Goal: Task Accomplishment & Management: Manage account settings

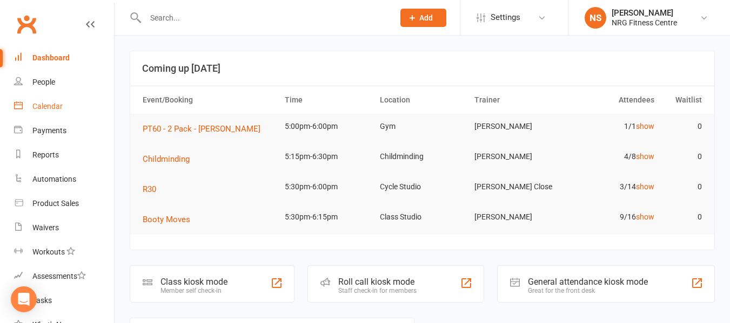
click at [60, 109] on div "Calendar" at bounding box center [47, 106] width 30 height 9
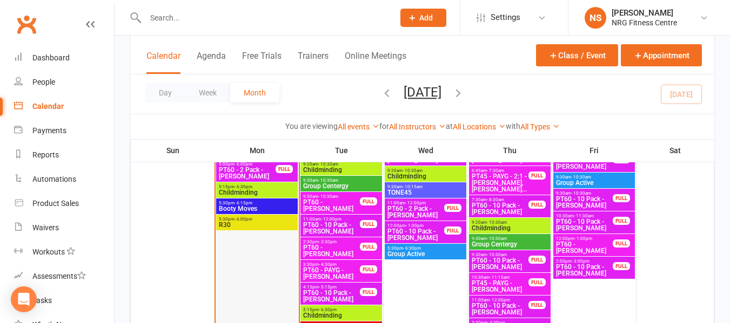
scroll to position [540, 0]
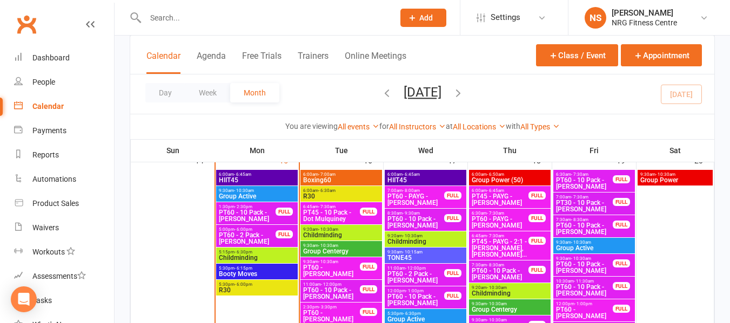
click at [359, 180] on span "Boxing60" at bounding box center [340, 180] width 77 height 6
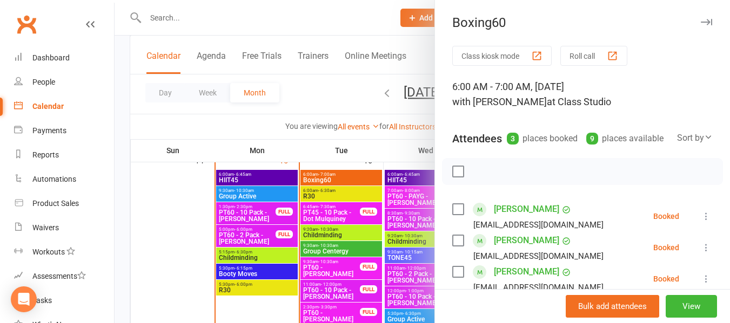
scroll to position [54, 0]
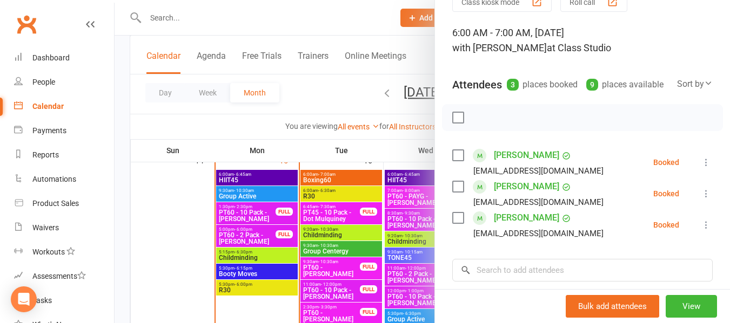
click at [322, 95] on div at bounding box center [421, 161] width 615 height 323
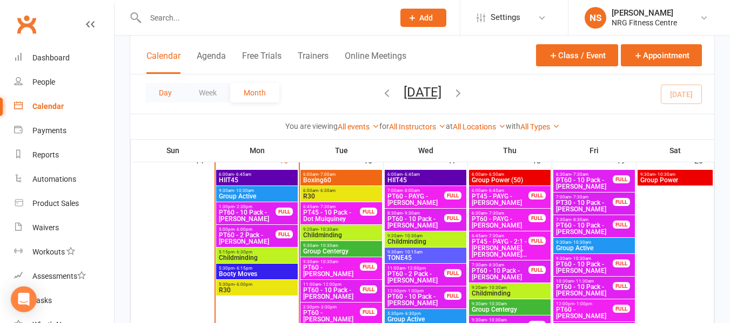
click at [164, 99] on button "Day" at bounding box center [165, 92] width 40 height 19
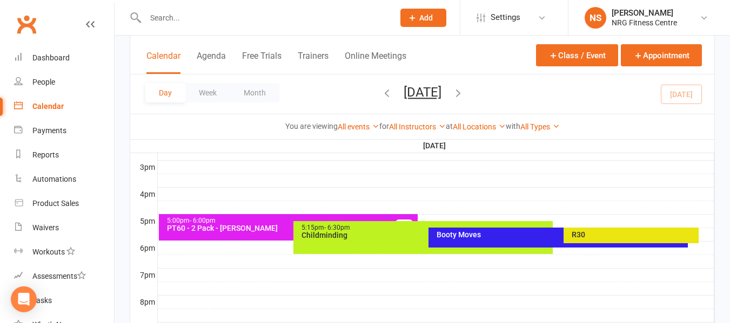
scroll to position [0, 0]
click at [464, 97] on icon "button" at bounding box center [458, 93] width 12 height 12
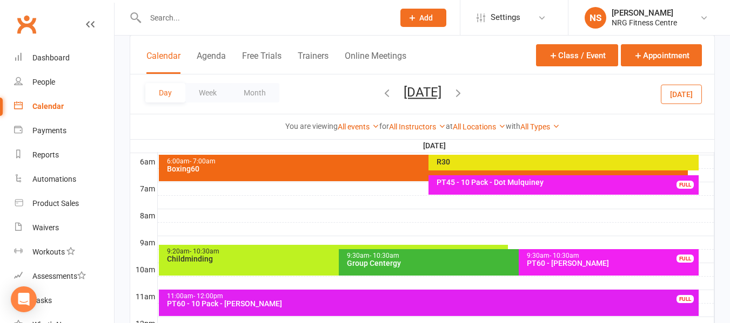
scroll to position [197, 0]
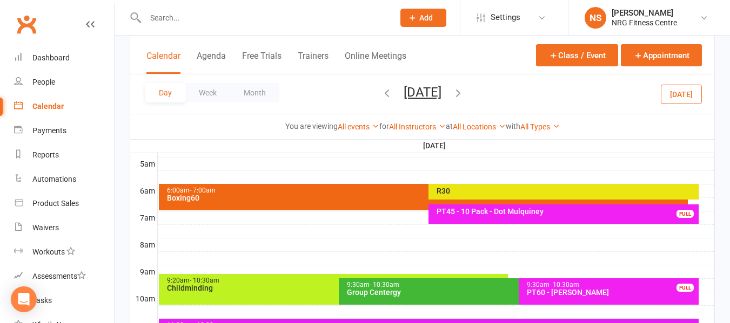
click at [166, 218] on div at bounding box center [436, 218] width 556 height 13
click at [174, 198] on button "Add Appointment" at bounding box center [172, 193] width 63 height 13
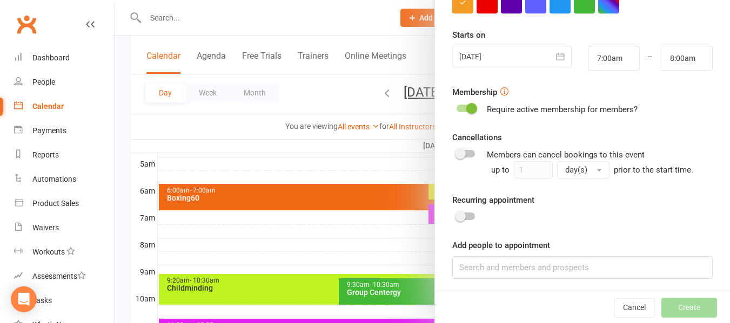
scroll to position [238, 0]
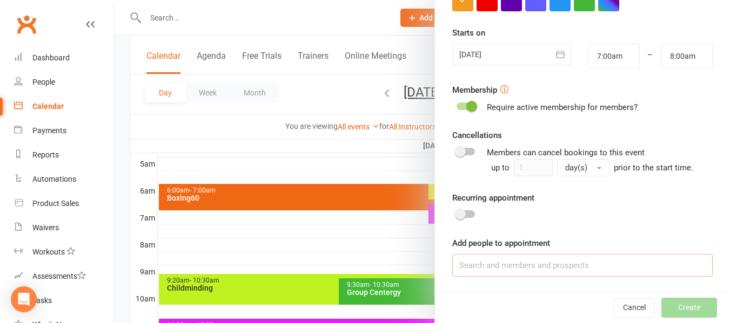
click at [544, 265] on input at bounding box center [582, 265] width 260 height 23
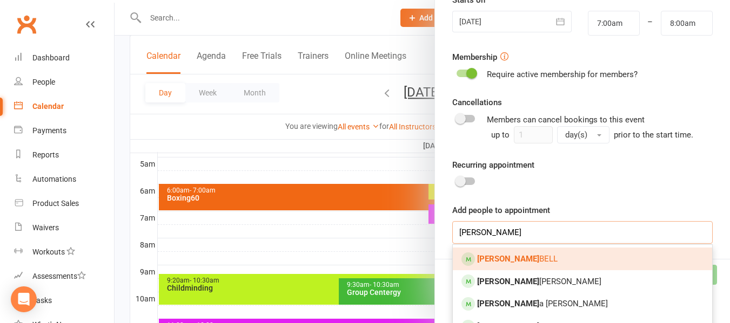
scroll to position [289, 0]
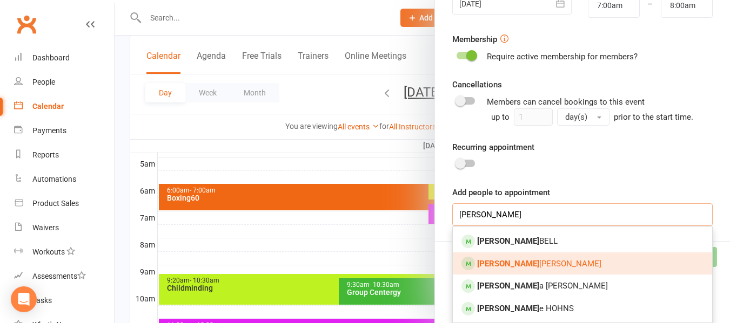
type input "[PERSON_NAME]"
click at [557, 262] on link "[PERSON_NAME] [PERSON_NAME]" at bounding box center [582, 264] width 259 height 23
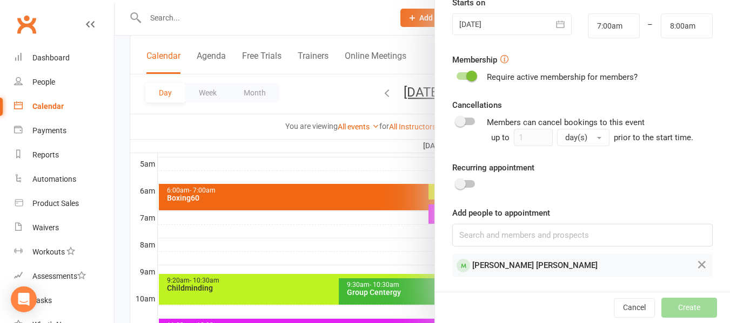
click at [575, 266] on td "[PERSON_NAME] [PERSON_NAME]" at bounding box center [566, 265] width 227 height 21
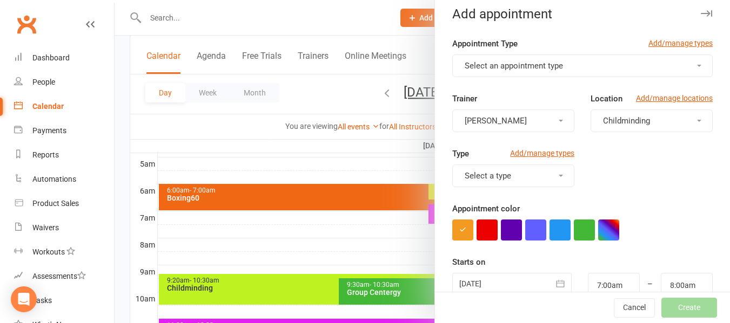
scroll to position [0, 0]
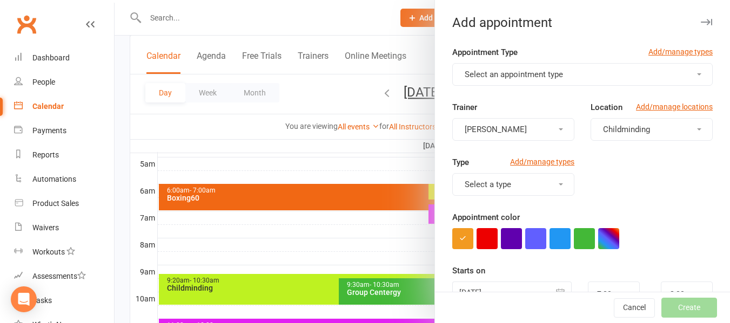
click at [518, 81] on button "Select an appointment type" at bounding box center [582, 74] width 260 height 23
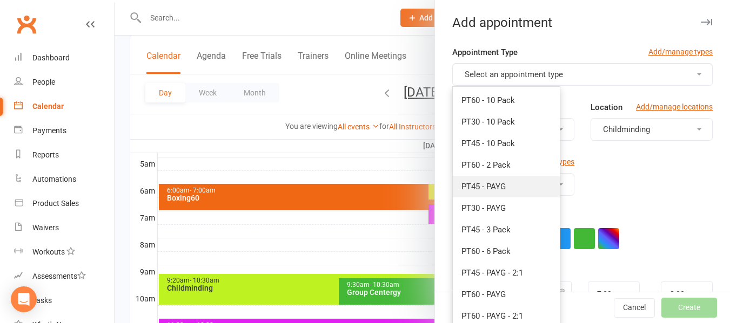
click at [519, 192] on link "PT45 - PAYG" at bounding box center [506, 187] width 107 height 22
type input "7:45am"
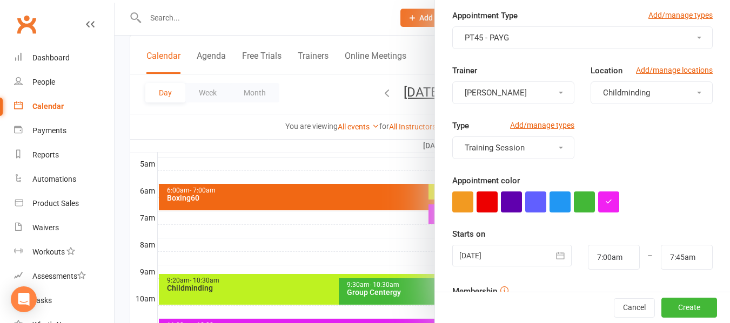
scroll to position [54, 0]
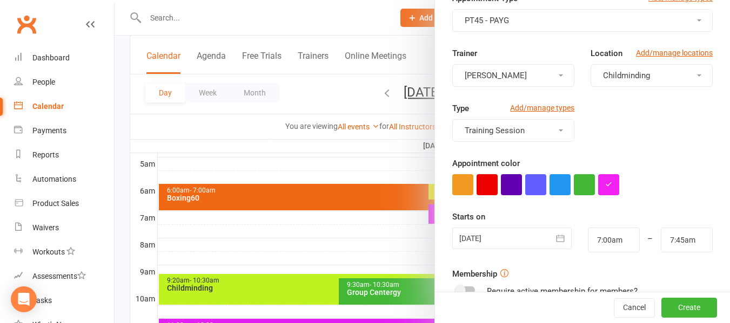
click at [616, 85] on button "Childminding" at bounding box center [651, 75] width 122 height 23
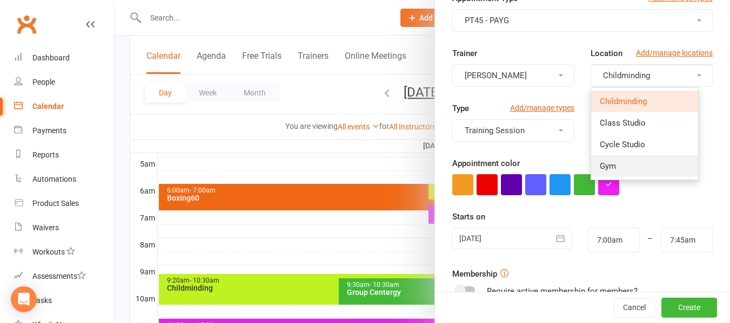
click at [602, 161] on span "Gym" at bounding box center [607, 166] width 16 height 10
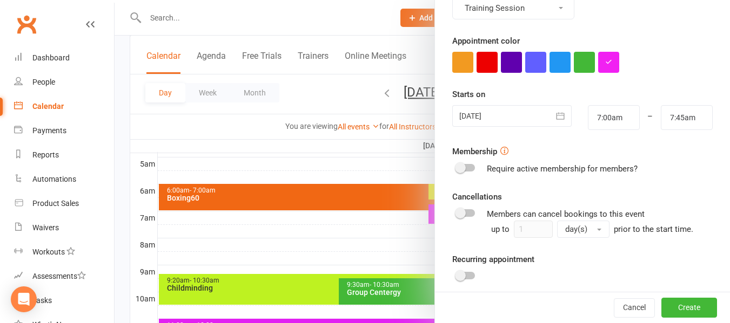
scroll to position [268, 0]
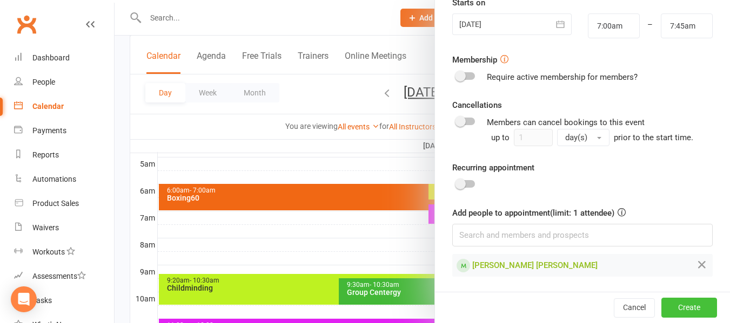
click at [661, 309] on button "Create" at bounding box center [689, 307] width 56 height 19
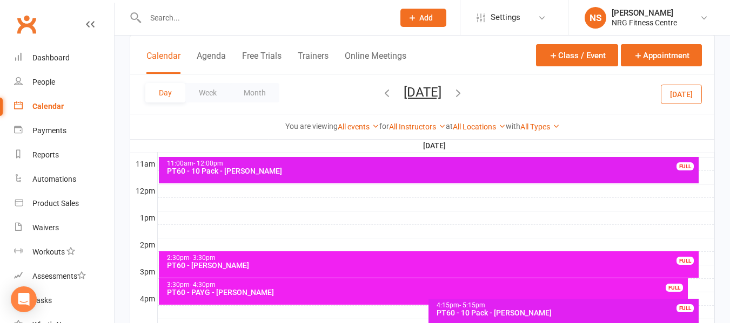
scroll to position [413, 0]
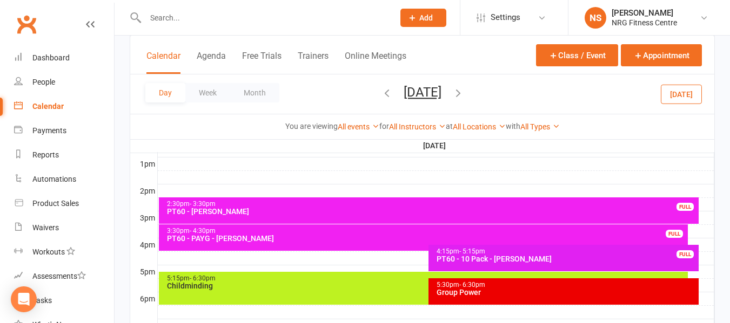
click at [158, 218] on div at bounding box center [436, 218] width 556 height 13
click at [168, 194] on button "Add Appointment" at bounding box center [163, 193] width 63 height 13
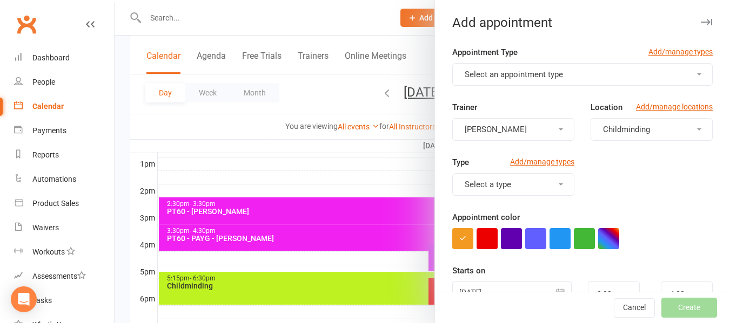
click at [582, 77] on button "Select an appointment type" at bounding box center [582, 74] width 260 height 23
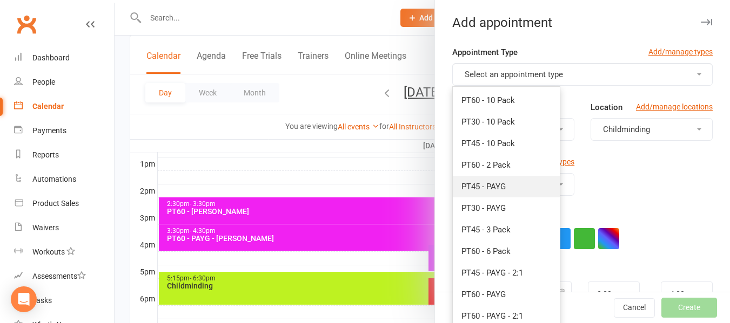
click at [493, 191] on span "PT45 - PAYG" at bounding box center [483, 187] width 44 height 10
type input "3:45pm"
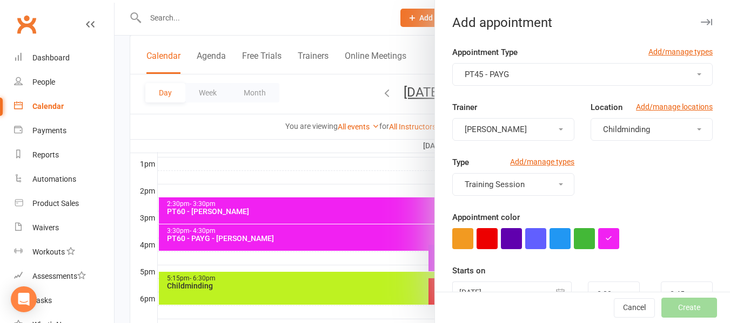
click at [667, 123] on button "Childminding" at bounding box center [651, 129] width 122 height 23
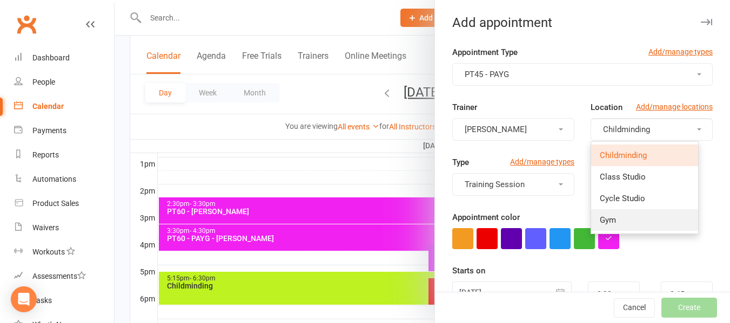
click at [614, 210] on link "Gym" at bounding box center [644, 221] width 107 height 22
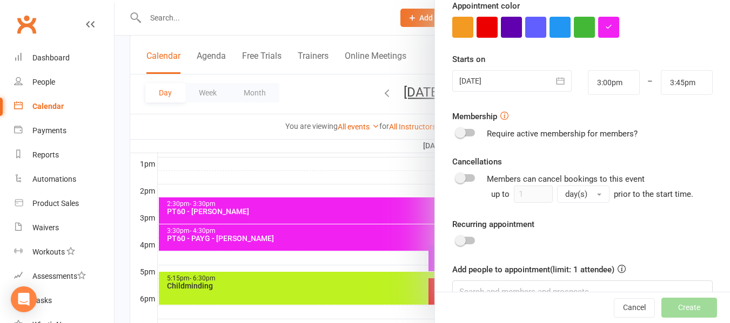
scroll to position [216, 0]
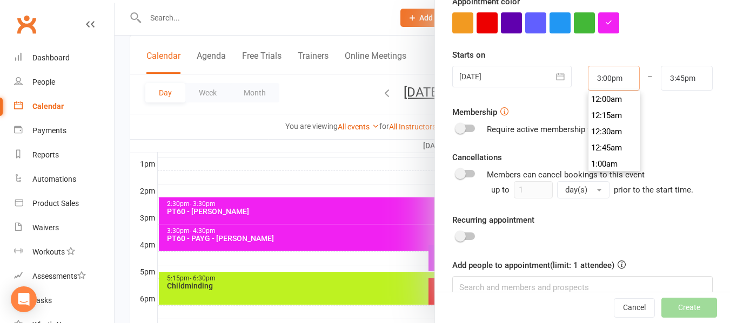
click at [600, 80] on input "3:00pm" at bounding box center [614, 78] width 52 height 25
type input "3:30pm"
click at [598, 146] on li "3:30pm" at bounding box center [614, 148] width 52 height 16
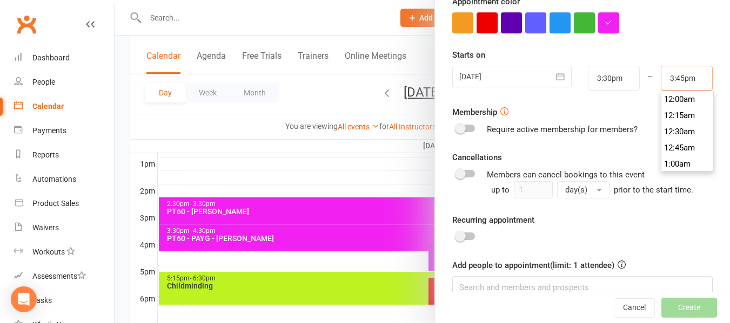
click at [663, 80] on input "3:45pm" at bounding box center [686, 78] width 52 height 25
type input "4:15pm"
click at [673, 144] on li "4:15pm" at bounding box center [687, 148] width 52 height 16
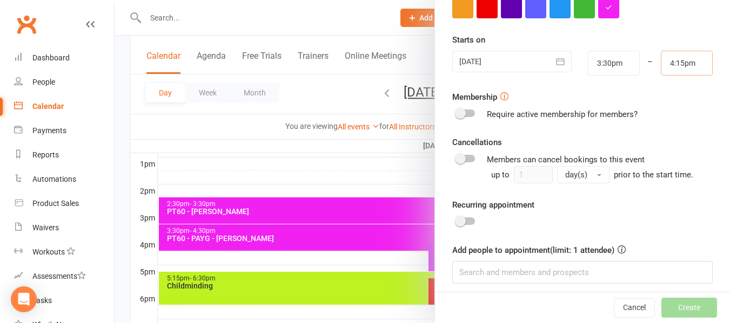
scroll to position [238, 0]
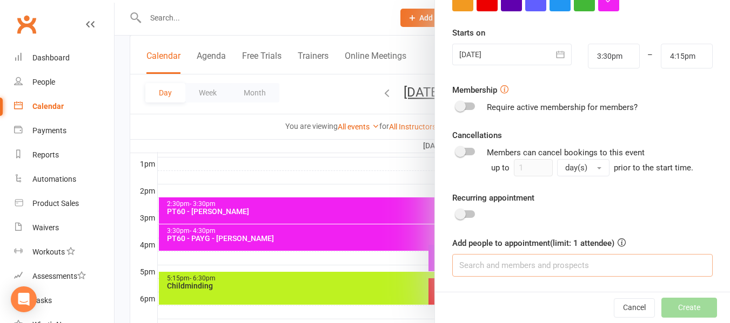
click at [534, 266] on input at bounding box center [582, 265] width 260 height 23
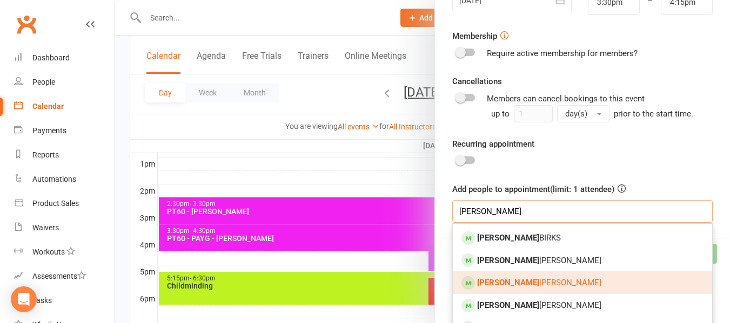
scroll to position [356, 0]
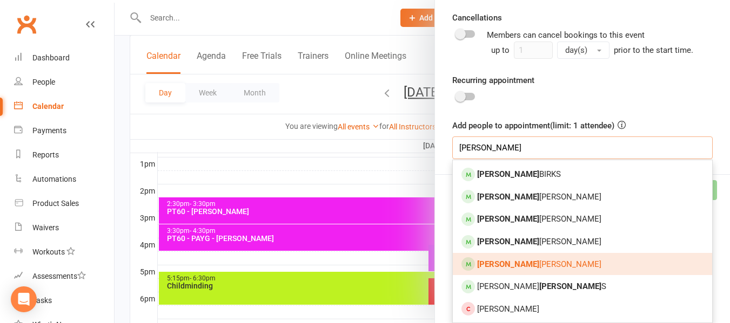
type input "[PERSON_NAME]"
click at [527, 259] on link "[PERSON_NAME]" at bounding box center [582, 264] width 259 height 23
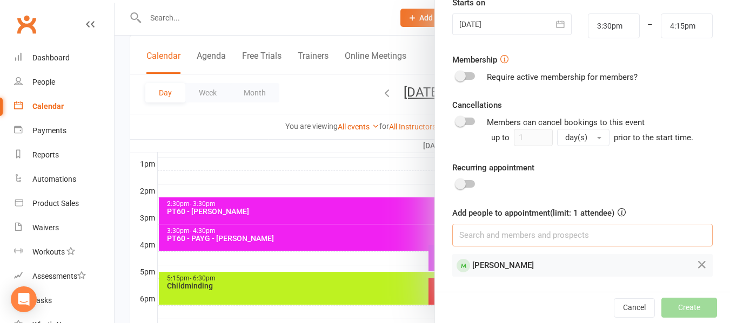
scroll to position [268, 0]
click at [688, 308] on button "Create" at bounding box center [689, 307] width 56 height 19
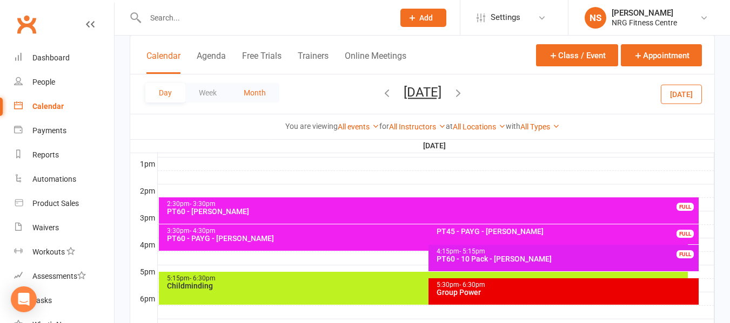
click at [239, 87] on button "Month" at bounding box center [254, 92] width 49 height 19
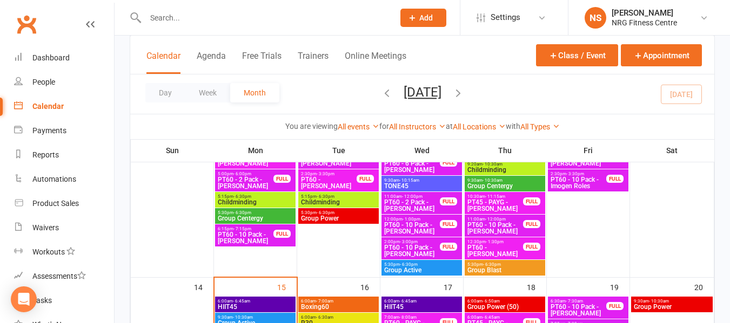
click at [176, 29] on div at bounding box center [258, 17] width 257 height 35
click at [181, 15] on input "text" at bounding box center [264, 17] width 244 height 15
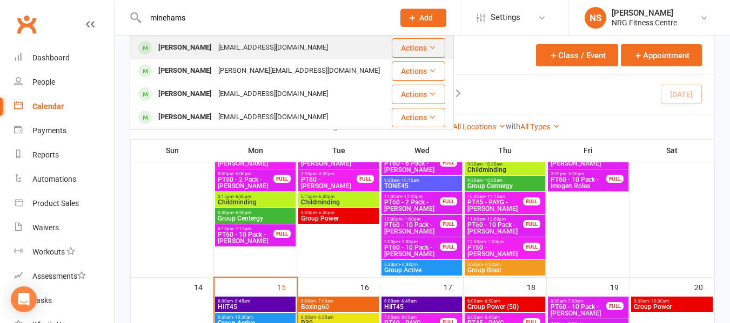
type input "minehams"
click at [220, 37] on div "Hannah Minehan hannahminehan@gmail.com" at bounding box center [260, 48] width 259 height 22
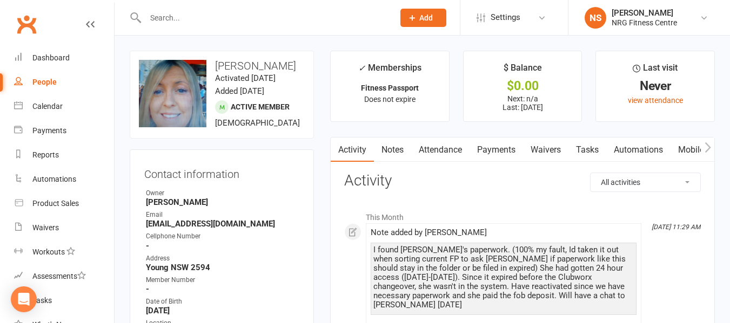
click at [55, 87] on link "People" at bounding box center [64, 82] width 100 height 24
select select "100"
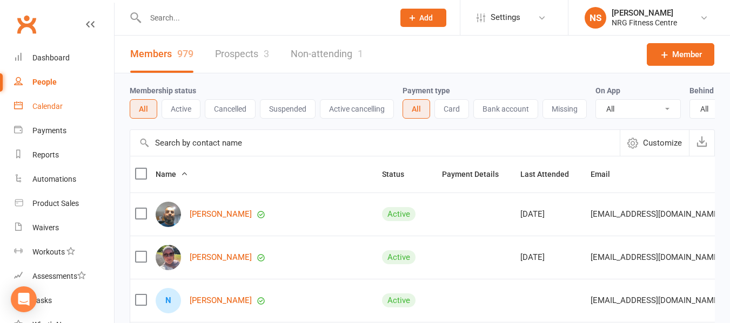
click at [72, 107] on link "Calendar" at bounding box center [64, 107] width 100 height 24
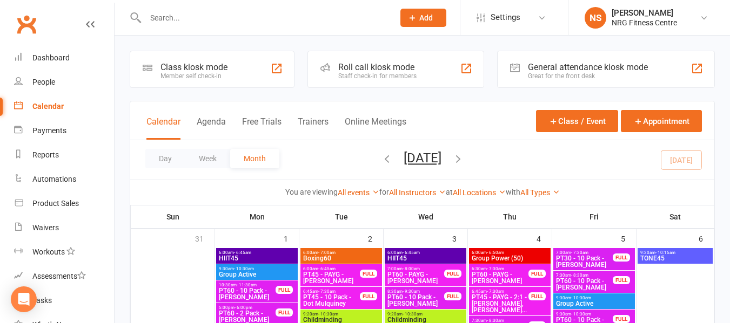
click at [230, 21] on input "text" at bounding box center [264, 17] width 244 height 15
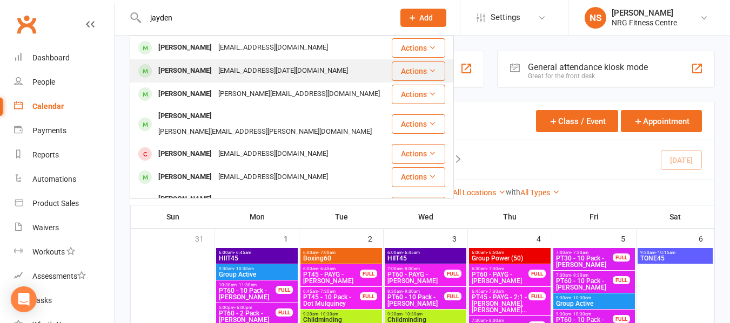
type input "jayden"
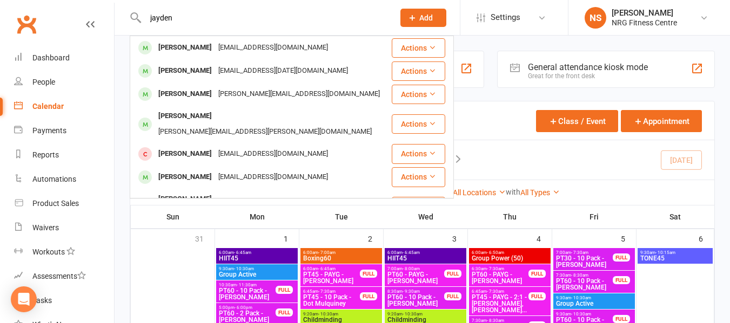
drag, startPoint x: 235, startPoint y: 75, endPoint x: 225, endPoint y: 75, distance: 10.3
click at [232, 75] on div "jayden.c.2009@live.com.au" at bounding box center [283, 71] width 136 height 16
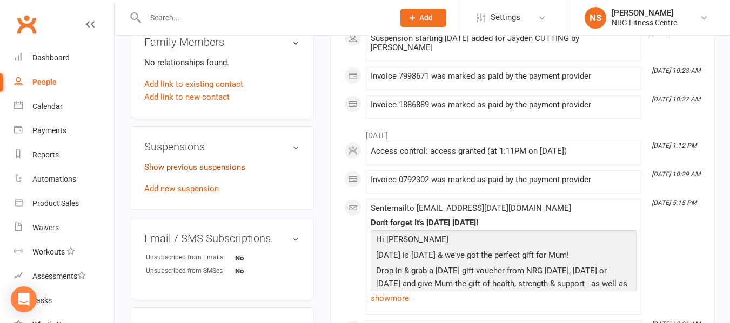
scroll to position [540, 0]
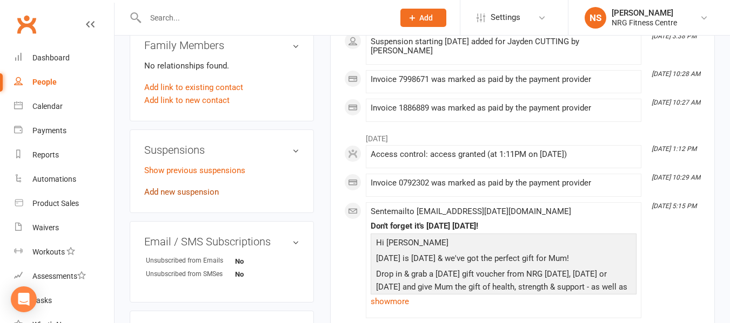
click at [195, 197] on link "Add new suspension" at bounding box center [181, 192] width 75 height 10
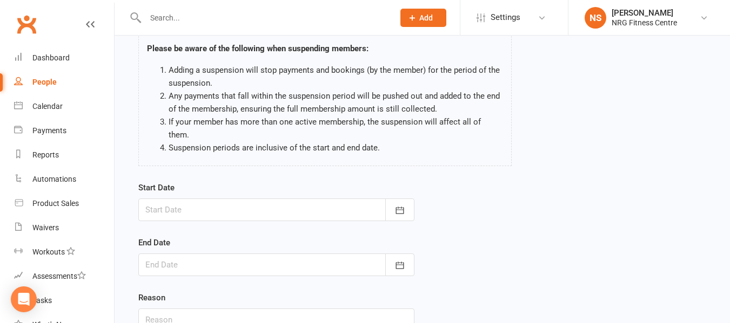
scroll to position [151, 0]
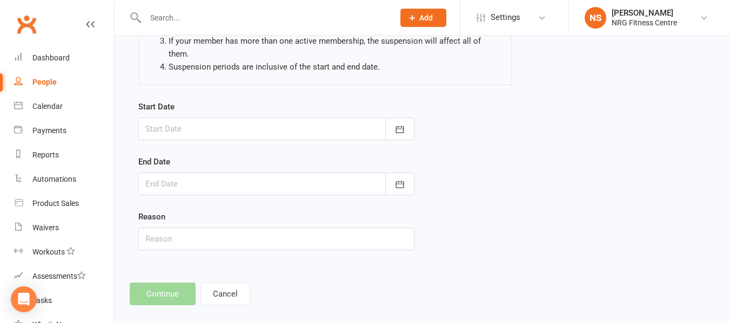
click at [197, 118] on div at bounding box center [276, 129] width 276 height 23
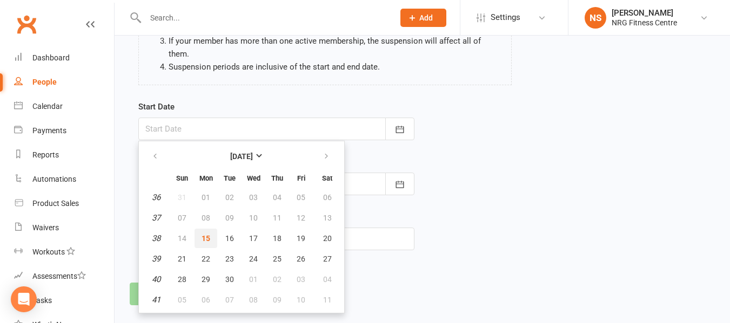
click at [206, 231] on button "15" at bounding box center [205, 238] width 23 height 19
type input "[DATE]"
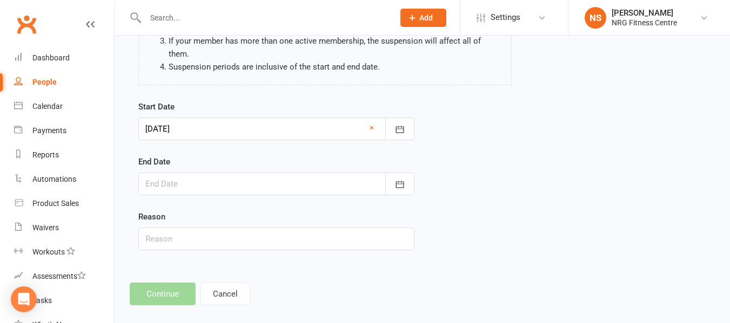
click at [210, 173] on div at bounding box center [276, 184] width 276 height 23
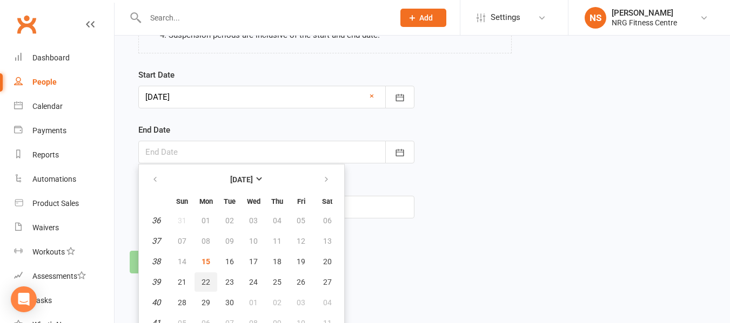
scroll to position [184, 0]
click at [484, 230] on div "Add Suspension Please be aware of the following when suspending members: Adding…" at bounding box center [421, 70] width 615 height 436
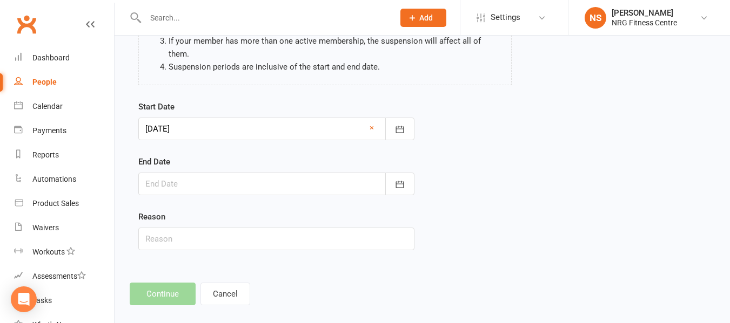
click at [278, 178] on div at bounding box center [276, 184] width 276 height 23
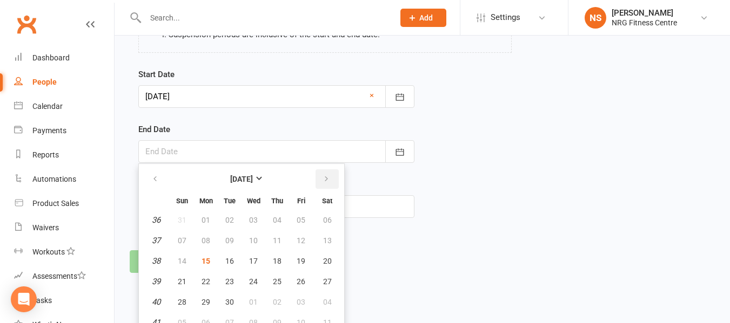
click at [319, 170] on button "button" at bounding box center [326, 179] width 23 height 19
click at [212, 293] on button "27" at bounding box center [205, 302] width 23 height 19
type input "27 Oct 2025"
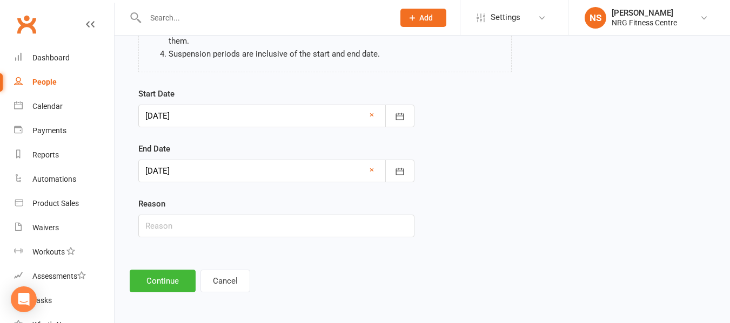
scroll to position [151, 0]
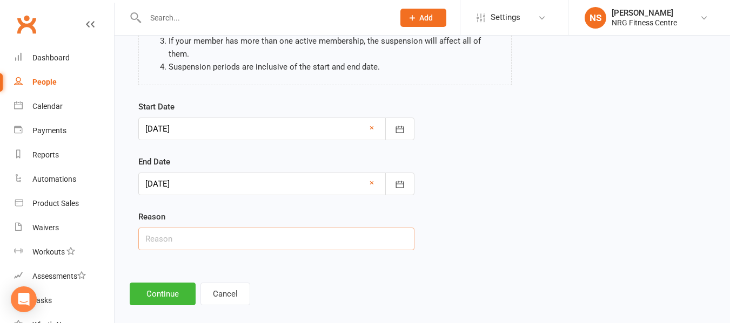
click at [174, 228] on input "text" at bounding box center [276, 239] width 276 height 23
type input "Surgery"
click at [194, 228] on input "Surgery" at bounding box center [276, 239] width 276 height 23
click at [163, 255] on div "Add Suspension Please be aware of the following when suspending members: Adding…" at bounding box center [421, 102] width 615 height 436
click at [153, 283] on button "Continue" at bounding box center [163, 294] width 66 height 23
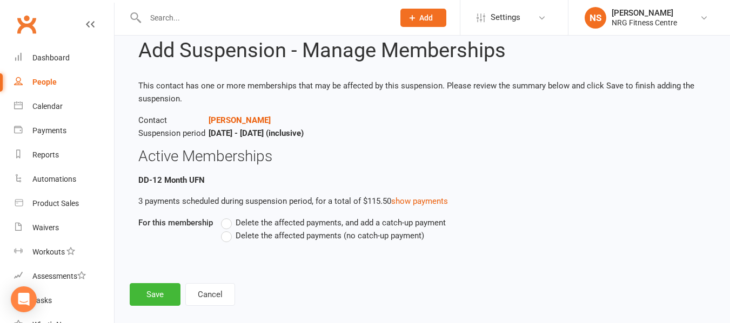
scroll to position [42, 0]
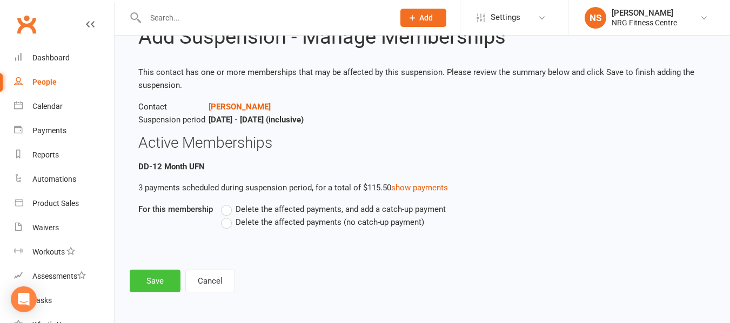
click at [150, 282] on button "Save" at bounding box center [155, 281] width 51 height 23
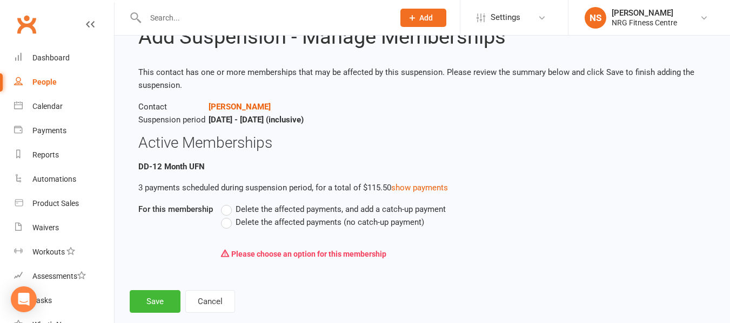
click at [228, 225] on label "Delete the affected payments (no catch-up payment)" at bounding box center [322, 222] width 203 height 13
click at [228, 216] on input "Delete the affected payments (no catch-up payment)" at bounding box center [224, 216] width 7 height 0
click at [161, 301] on button "Save" at bounding box center [155, 302] width 51 height 23
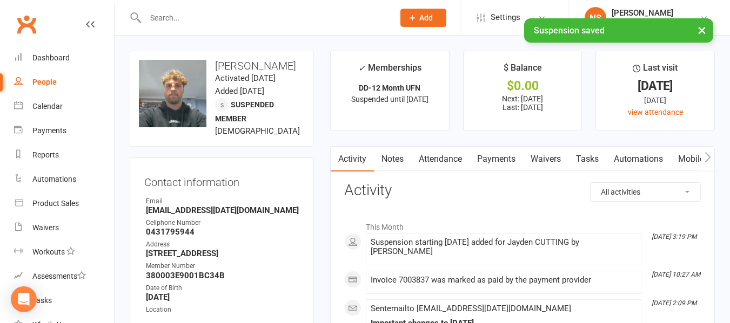
click at [505, 164] on link "Payments" at bounding box center [495, 159] width 53 height 25
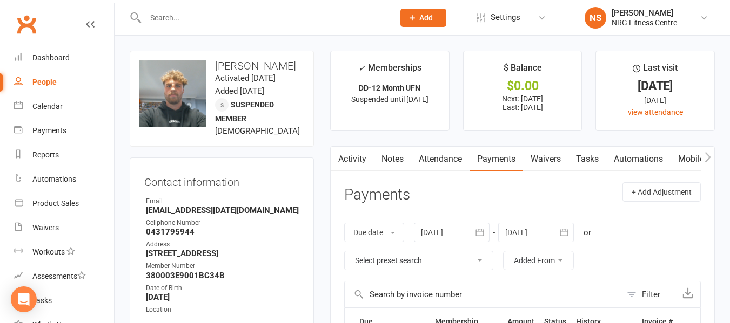
click at [63, 83] on link "People" at bounding box center [64, 82] width 100 height 24
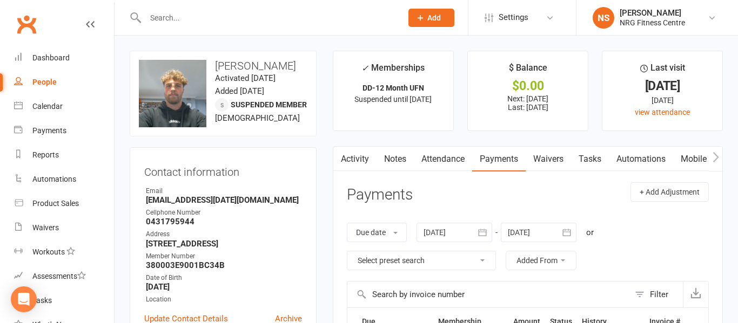
select select "100"
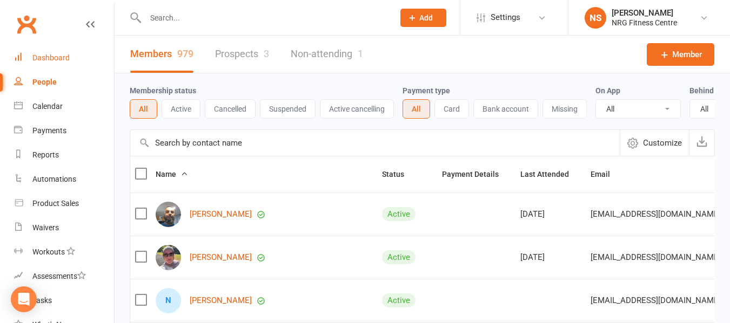
click at [70, 57] on link "Dashboard" at bounding box center [64, 58] width 100 height 24
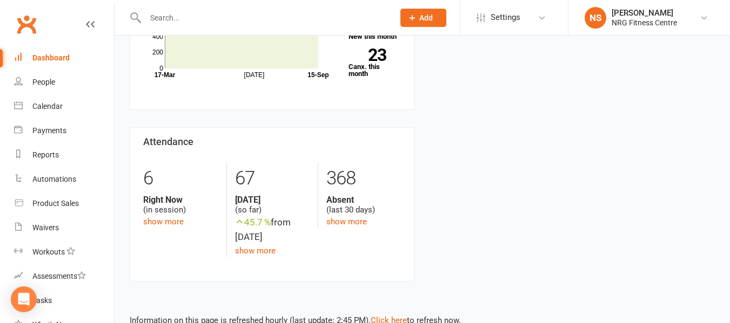
scroll to position [397, 0]
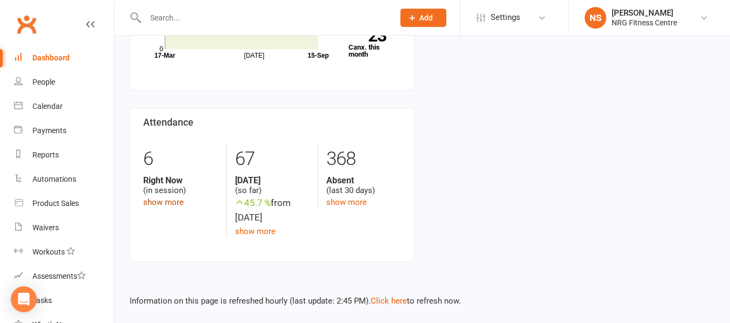
click at [154, 205] on link "show more" at bounding box center [163, 203] width 41 height 10
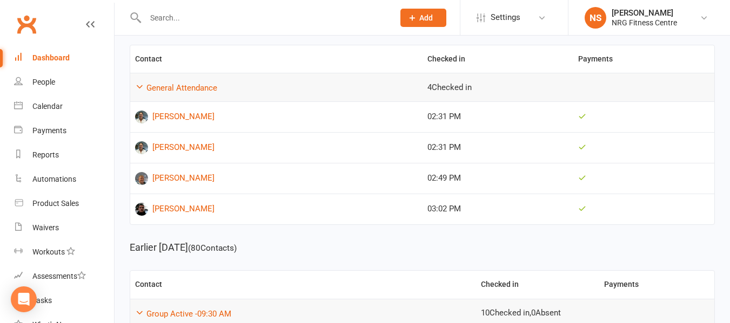
scroll to position [162, 0]
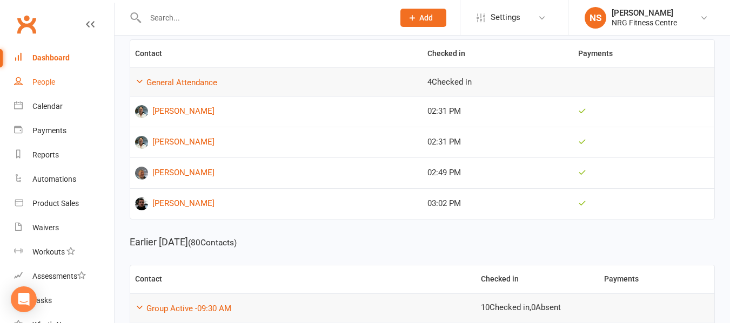
click at [53, 75] on link "People" at bounding box center [64, 82] width 100 height 24
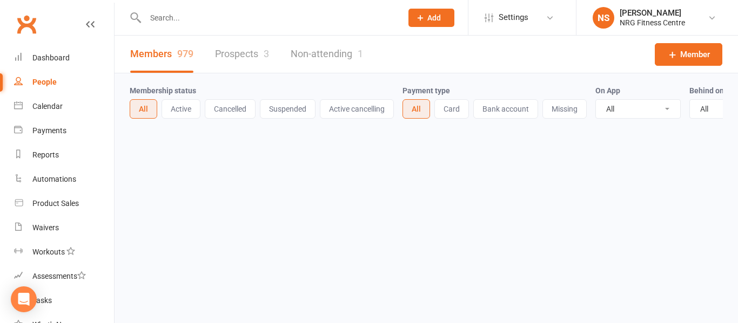
select select "100"
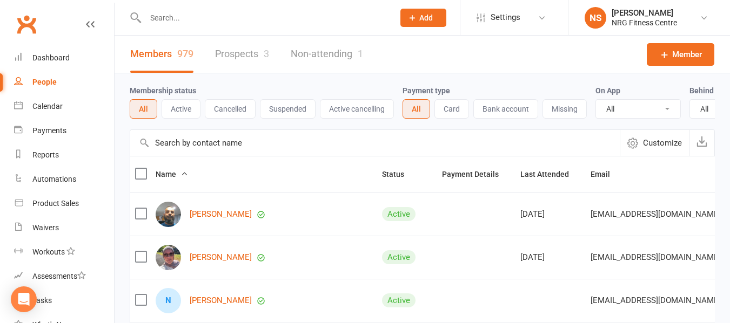
click at [274, 18] on input "text" at bounding box center [264, 17] width 244 height 15
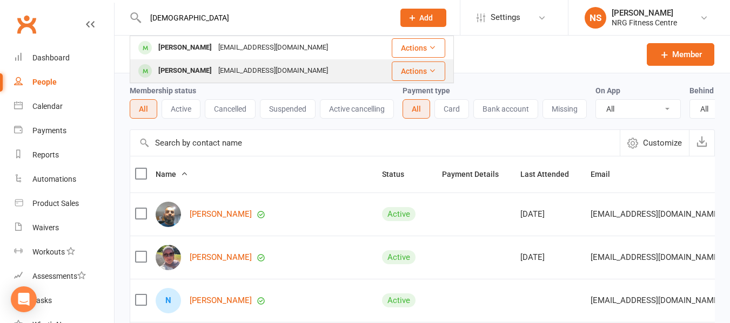
type input "jeww"
click at [247, 75] on div "jjewitt07@outlook.com" at bounding box center [273, 71] width 116 height 16
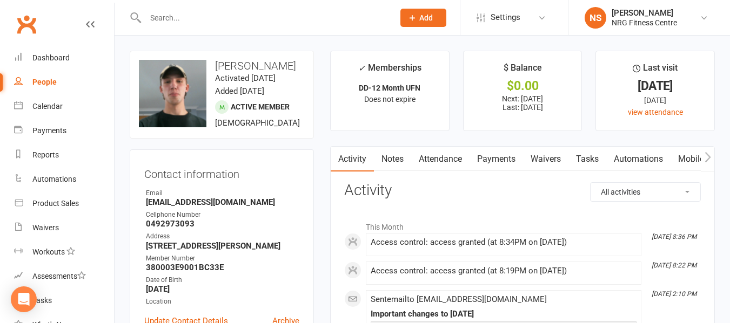
click at [57, 75] on link "People" at bounding box center [64, 82] width 100 height 24
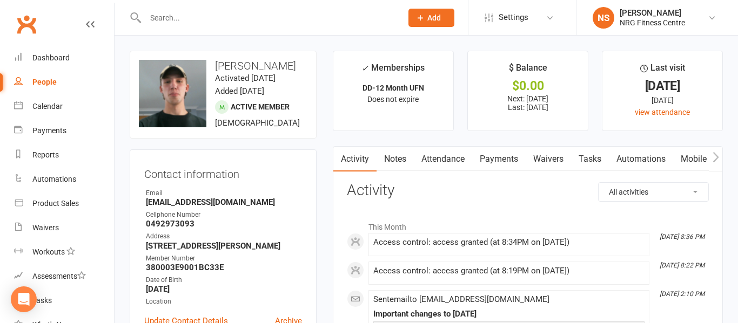
select select "100"
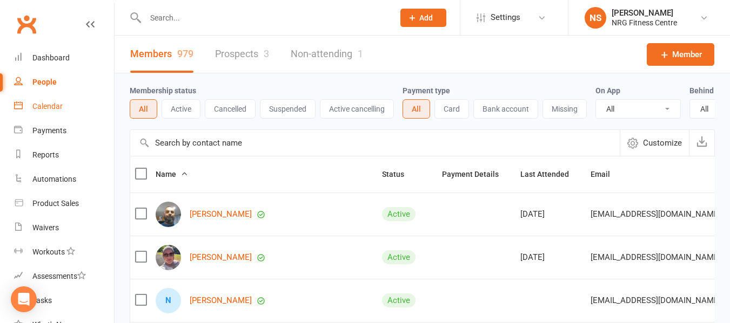
click at [62, 107] on div "Calendar" at bounding box center [47, 106] width 30 height 9
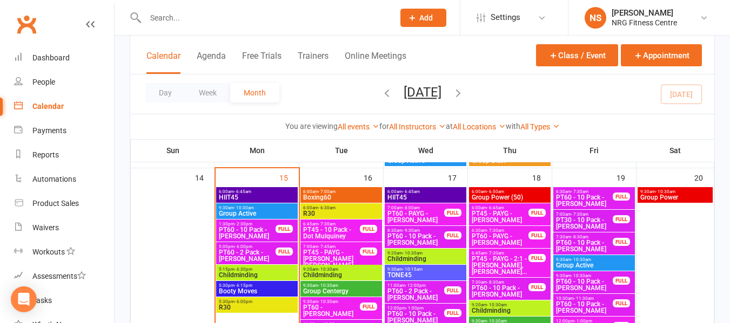
scroll to position [540, 0]
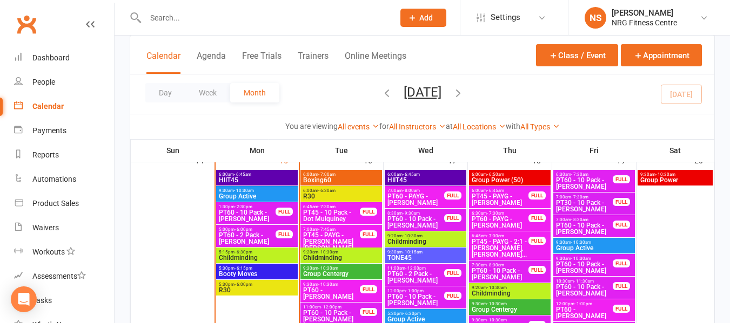
click at [268, 258] on span "Childminding" at bounding box center [256, 258] width 77 height 6
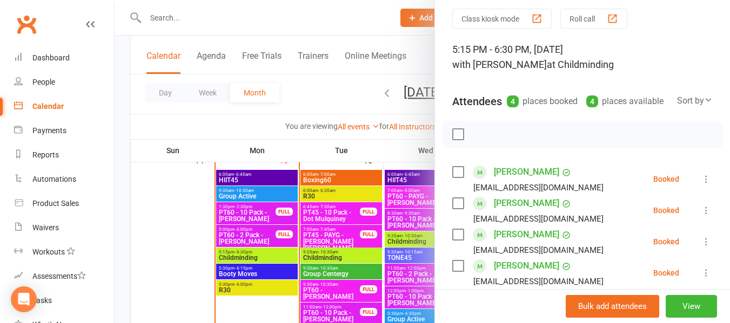
scroll to position [54, 0]
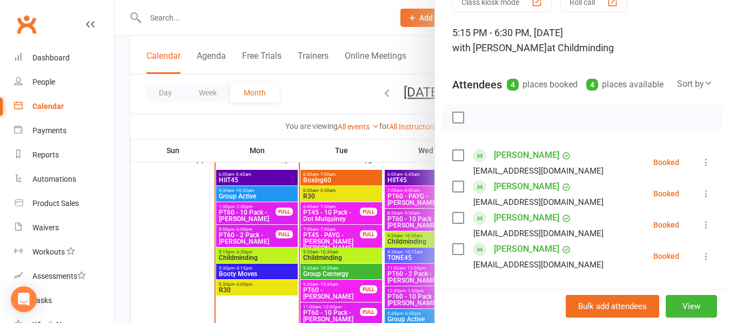
click at [220, 122] on div at bounding box center [421, 161] width 615 height 323
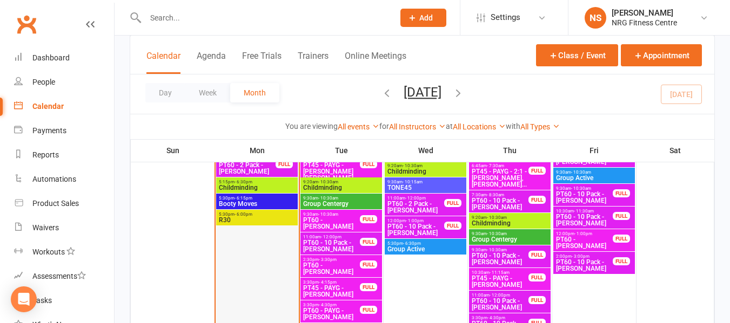
scroll to position [594, 0]
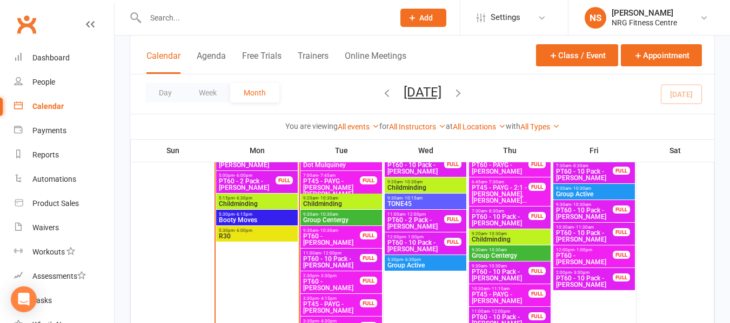
click at [254, 186] on span "PT60 - 2 Pack - [PERSON_NAME]" at bounding box center [247, 184] width 58 height 13
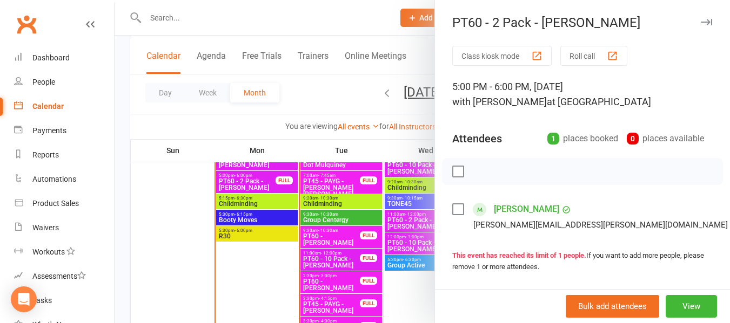
click at [245, 125] on div at bounding box center [421, 161] width 615 height 323
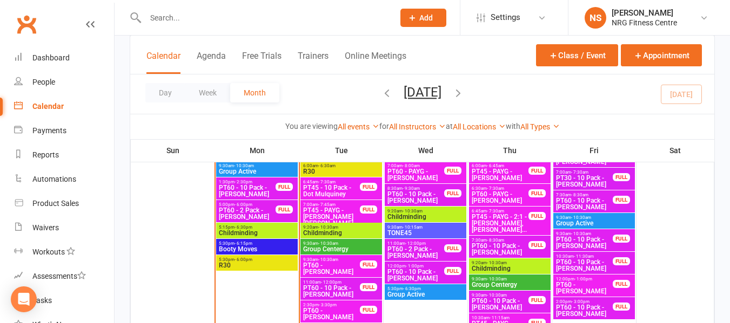
scroll to position [540, 0]
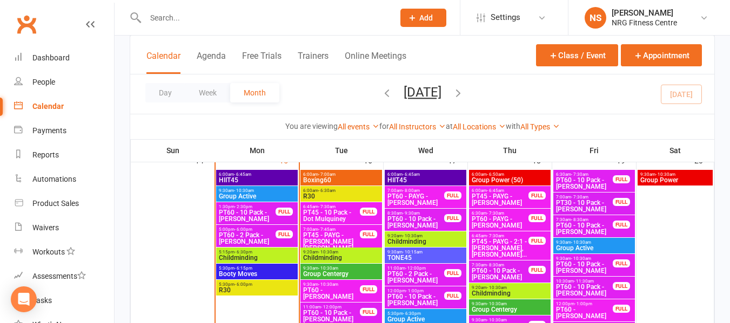
click at [315, 179] on span "Boxing60" at bounding box center [340, 180] width 77 height 6
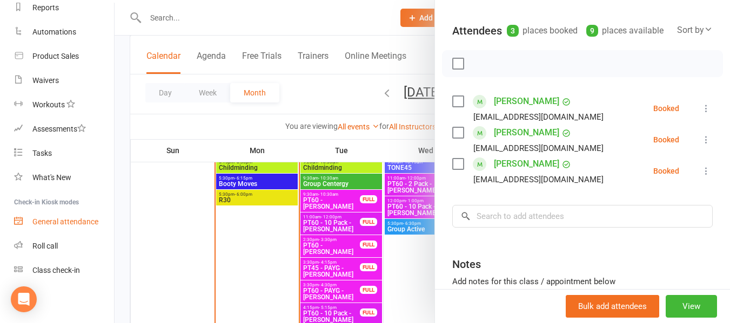
scroll to position [702, 0]
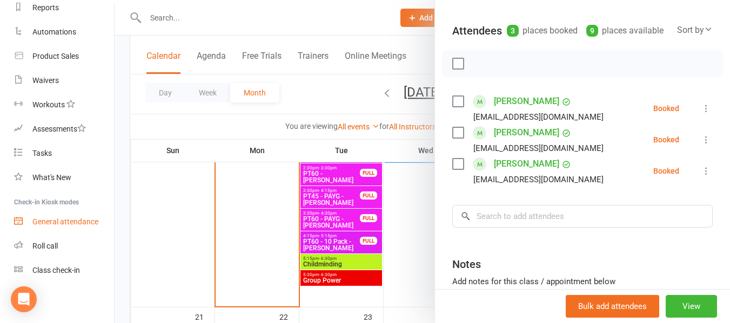
click at [70, 223] on div "General attendance" at bounding box center [65, 222] width 66 height 9
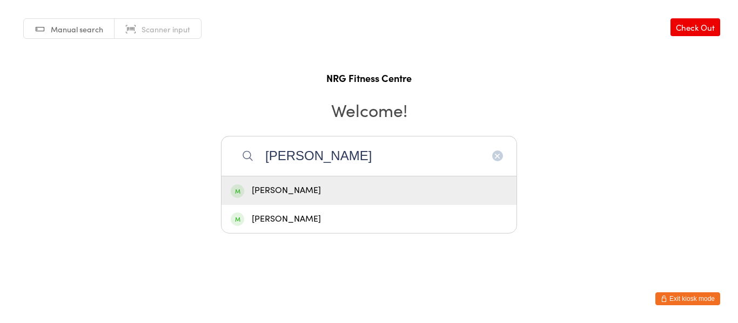
type input "cruz"
click at [293, 197] on div "[PERSON_NAME]" at bounding box center [369, 191] width 277 height 15
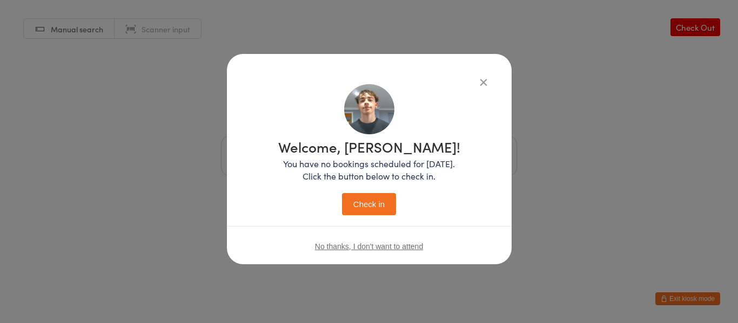
click at [375, 204] on button "Check in" at bounding box center [369, 204] width 54 height 22
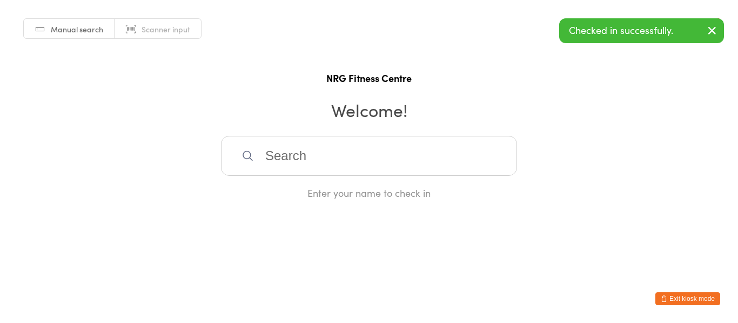
click at [681, 301] on button "Exit kiosk mode" at bounding box center [687, 299] width 65 height 13
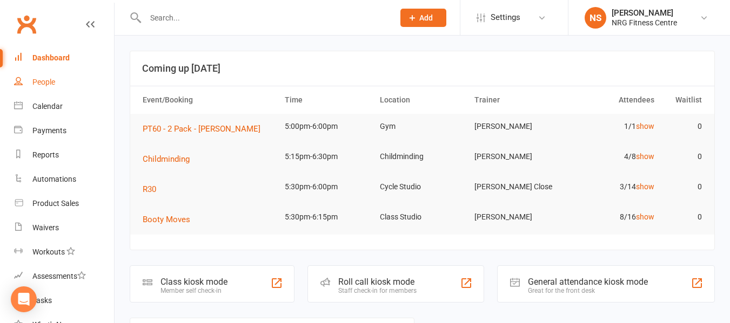
click at [44, 89] on link "People" at bounding box center [64, 82] width 100 height 24
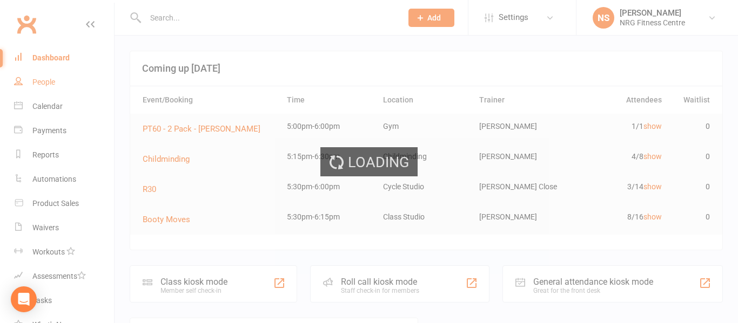
select select "100"
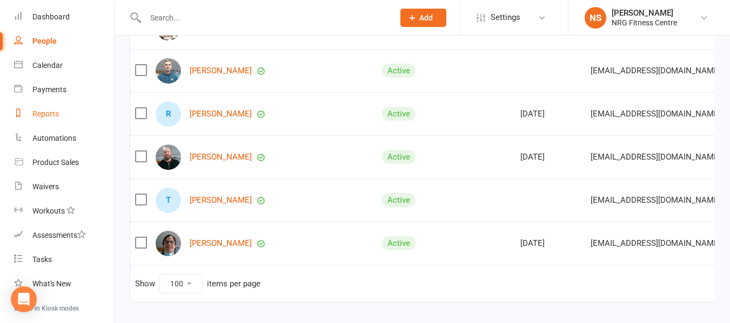
scroll to position [39, 0]
click at [304, 6] on div at bounding box center [258, 17] width 257 height 35
click at [58, 70] on div "Calendar" at bounding box center [47, 67] width 30 height 9
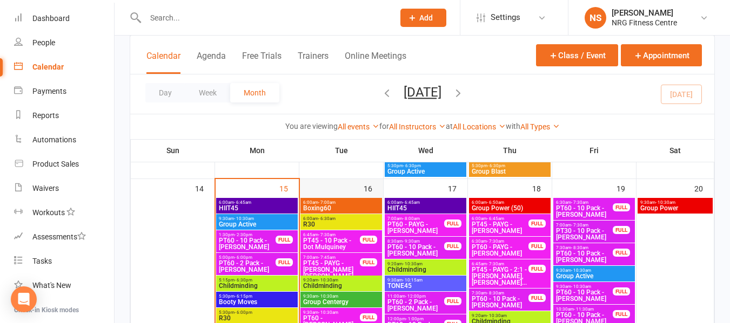
scroll to position [594, 0]
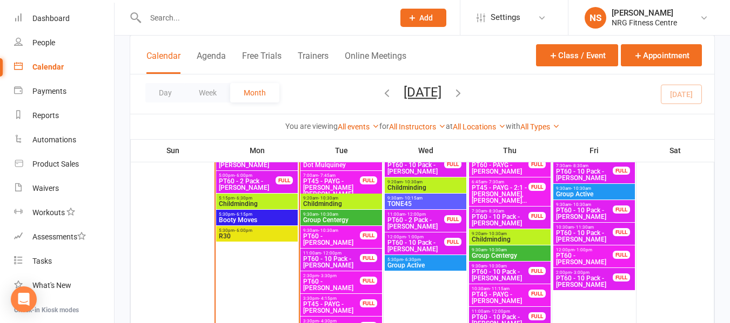
click at [257, 205] on span "Childminding" at bounding box center [256, 204] width 77 height 6
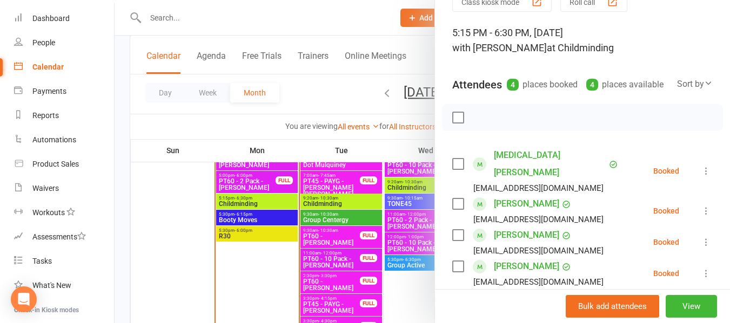
scroll to position [108, 0]
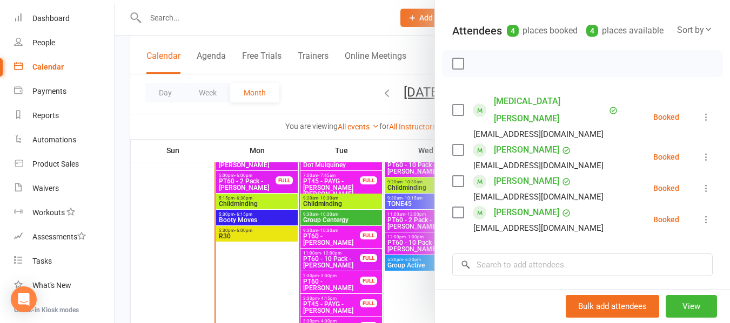
click at [250, 123] on div at bounding box center [421, 161] width 615 height 323
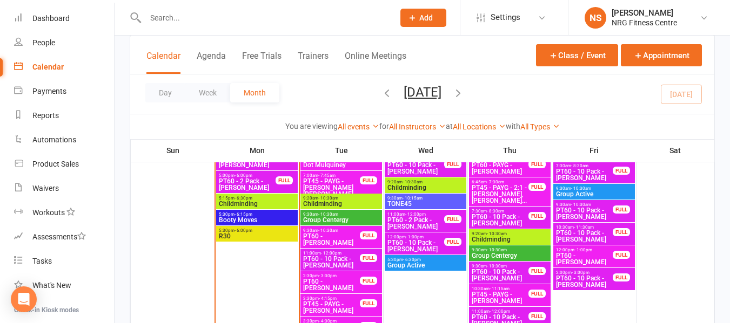
click at [264, 181] on span "PT60 - 2 Pack - [PERSON_NAME]" at bounding box center [247, 184] width 58 height 13
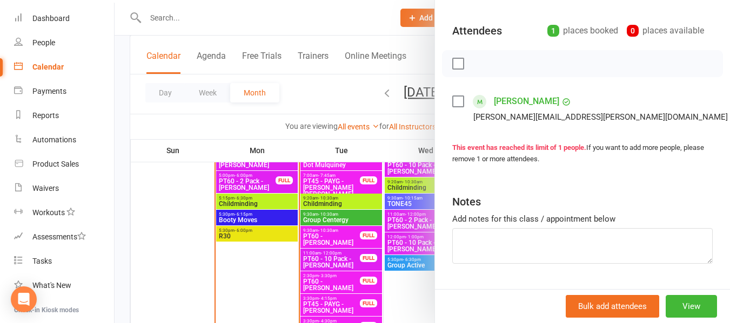
click at [223, 123] on div at bounding box center [421, 161] width 615 height 323
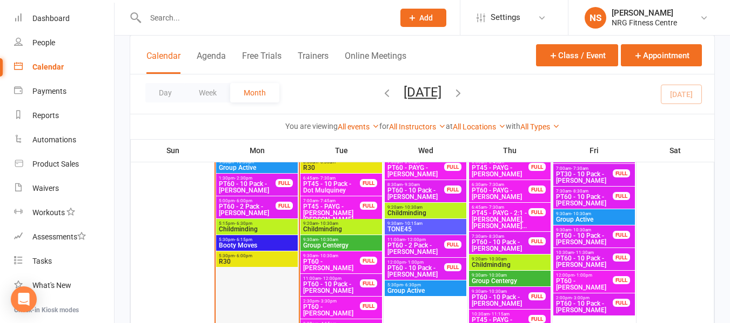
scroll to position [588, 0]
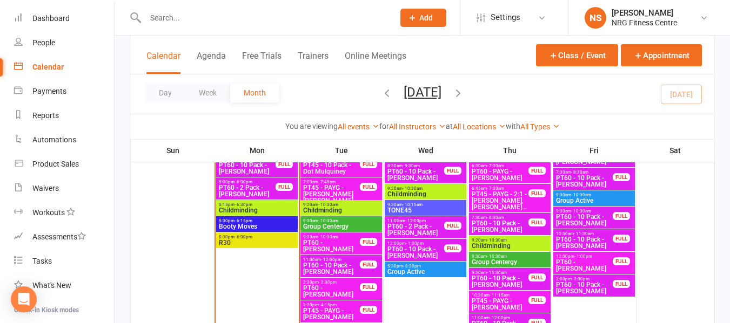
click at [267, 208] on span "Childminding" at bounding box center [256, 210] width 77 height 6
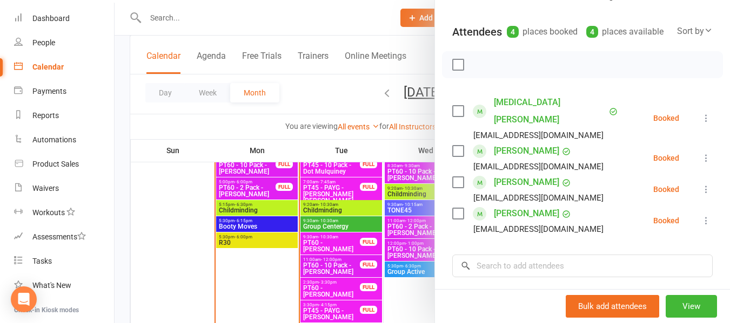
scroll to position [108, 0]
click at [212, 114] on div at bounding box center [421, 161] width 615 height 323
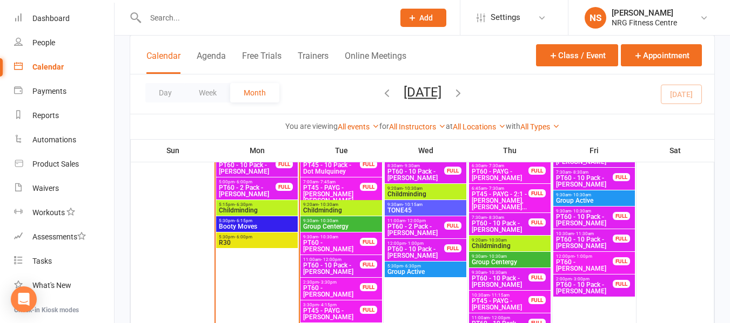
click at [250, 189] on span "PT60 - 2 Pack - [PERSON_NAME]" at bounding box center [247, 191] width 58 height 13
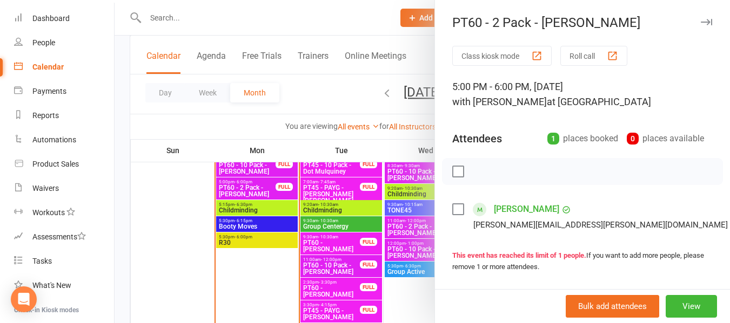
click at [338, 93] on div at bounding box center [421, 161] width 615 height 323
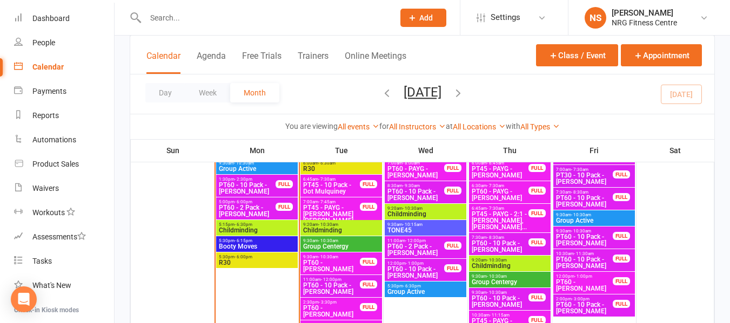
scroll to position [534, 0]
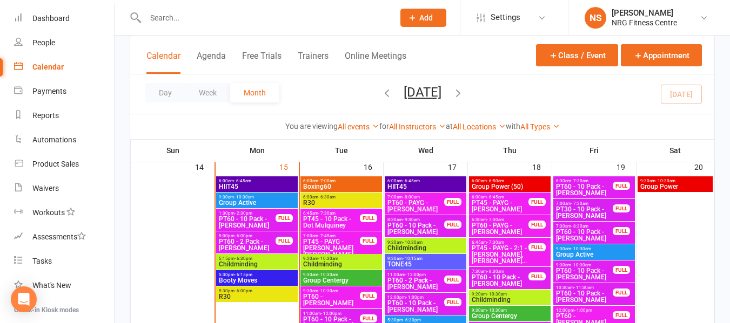
click at [243, 18] on input "text" at bounding box center [264, 17] width 244 height 15
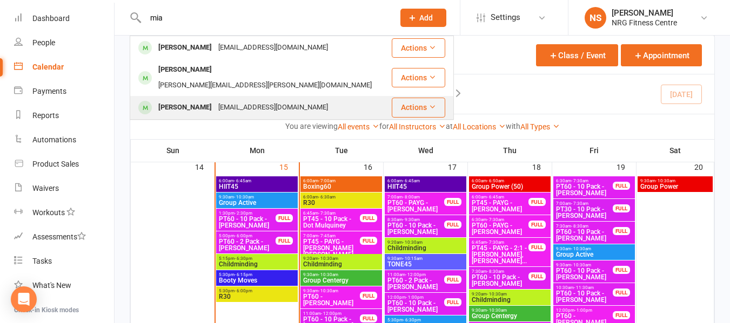
type input "mia"
click at [277, 100] on div "[EMAIL_ADDRESS][DOMAIN_NAME]" at bounding box center [273, 108] width 116 height 16
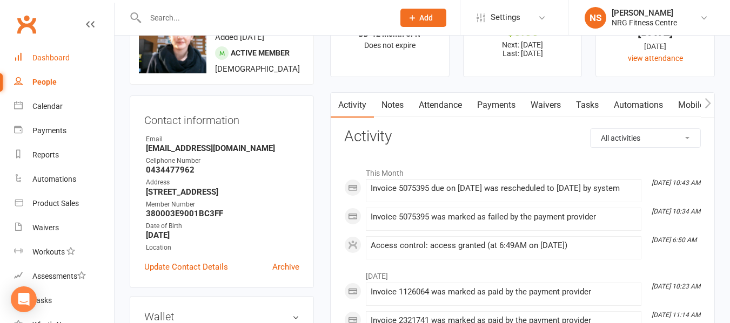
click at [70, 52] on link "Dashboard" at bounding box center [64, 58] width 100 height 24
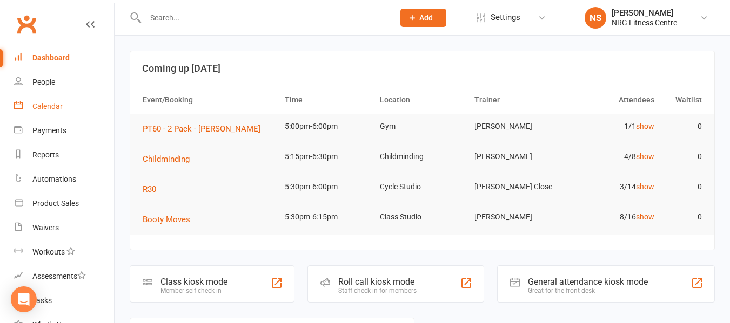
drag, startPoint x: 83, startPoint y: 107, endPoint x: 76, endPoint y: 101, distance: 9.6
click at [82, 107] on link "Calendar" at bounding box center [64, 107] width 100 height 24
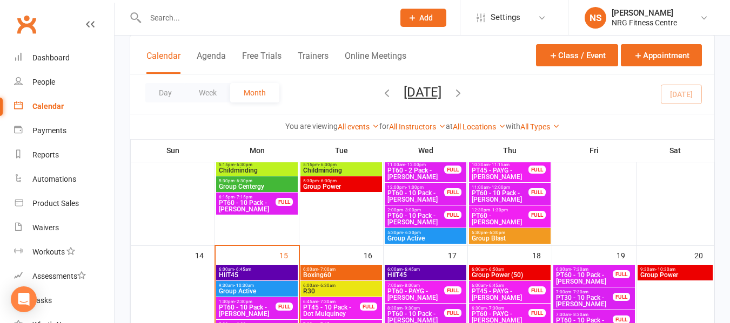
scroll to position [432, 0]
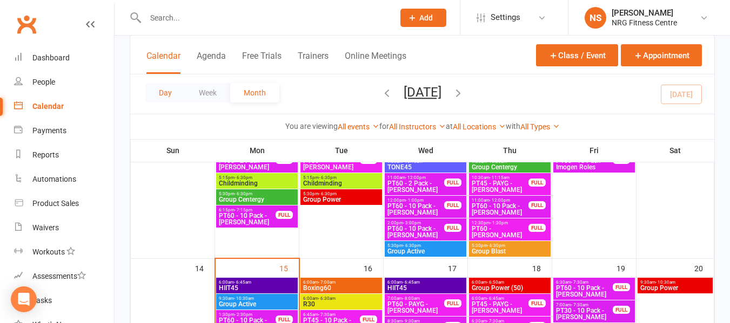
click at [165, 90] on button "Day" at bounding box center [165, 92] width 40 height 19
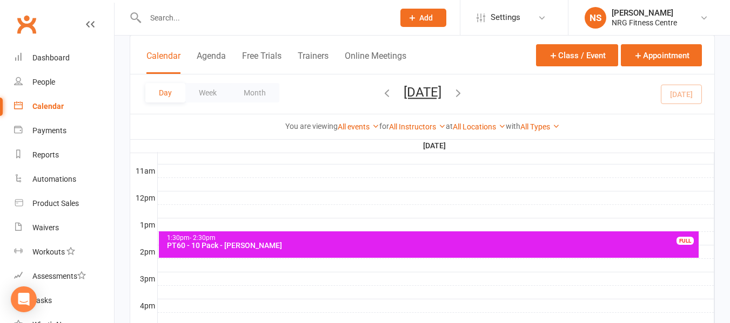
scroll to position [0, 0]
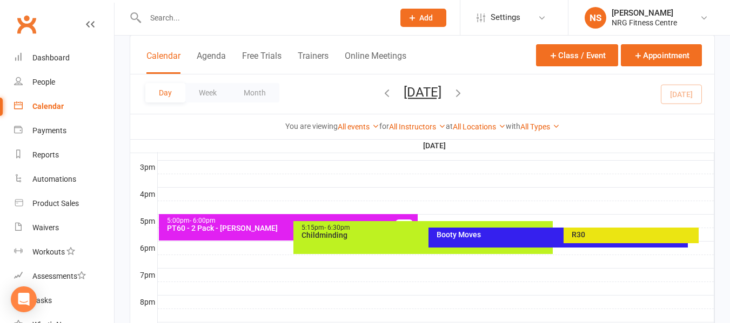
click at [464, 95] on icon "button" at bounding box center [458, 93] width 12 height 12
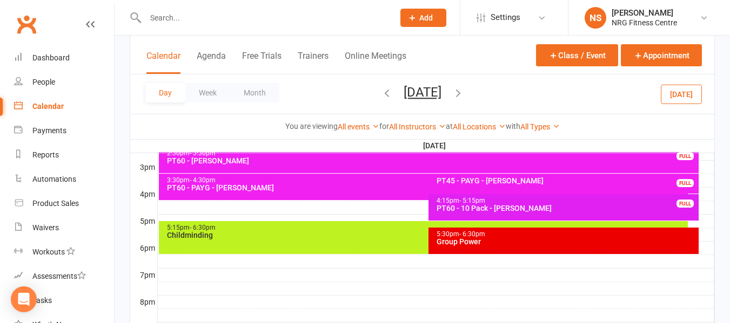
click at [452, 90] on span "[DATE] [DATE] Sun Mon Tue Wed Thu Fri Sat 31 01 02 03 04 05 06 07 08 09 10 11 1…" at bounding box center [422, 94] width 59 height 19
click at [464, 98] on icon "button" at bounding box center [458, 93] width 12 height 12
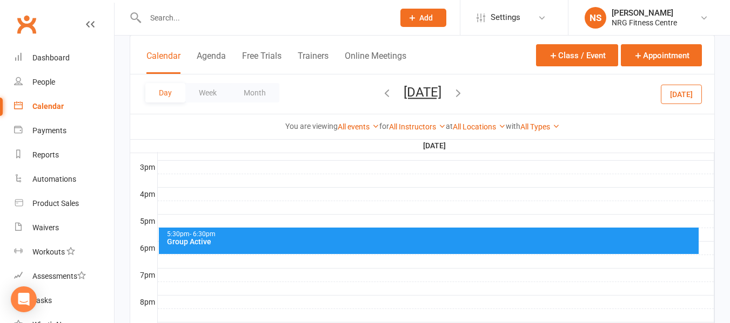
click at [464, 95] on icon "button" at bounding box center [458, 93] width 12 height 12
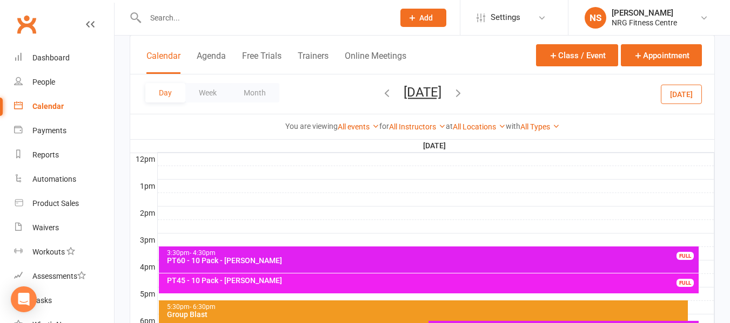
scroll to position [410, 0]
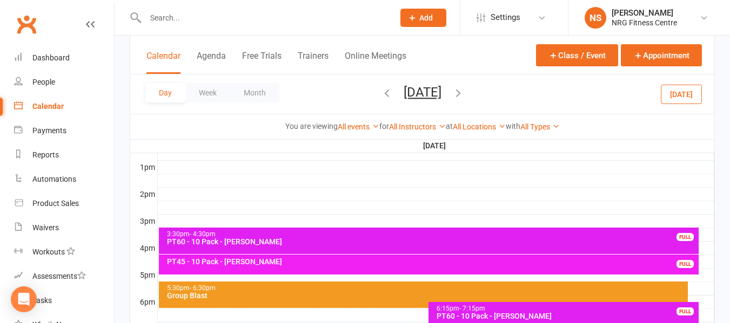
click at [159, 252] on div "3:30pm - 4:30pm PT60 - 10 Pack - [PERSON_NAME] FULL" at bounding box center [429, 241] width 540 height 26
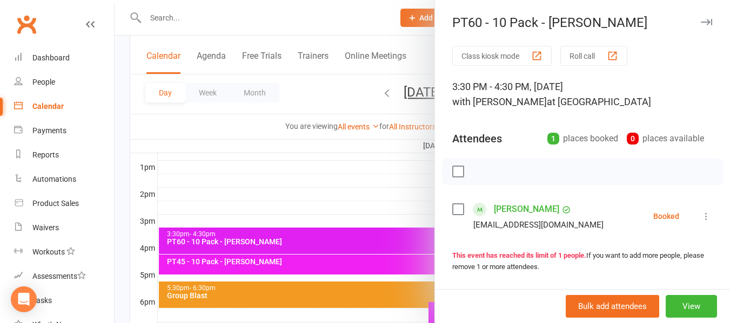
click at [321, 137] on div at bounding box center [421, 161] width 615 height 323
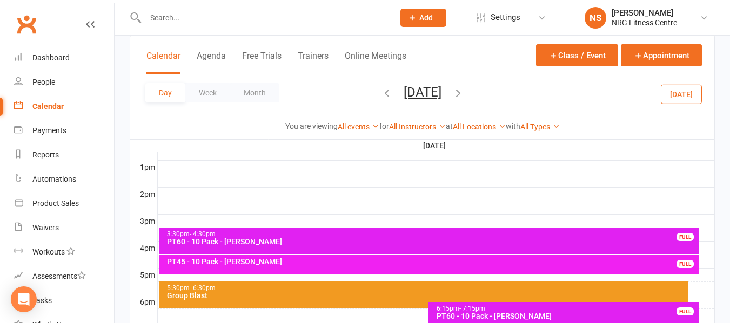
click at [164, 224] on div at bounding box center [436, 221] width 556 height 13
click at [184, 199] on button "Add Appointment" at bounding box center [170, 199] width 63 height 13
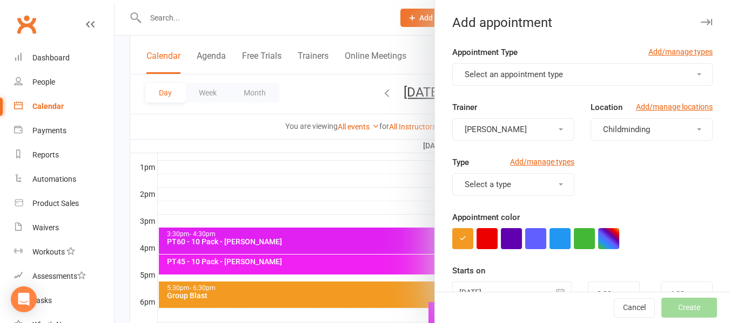
click at [501, 80] on button "Select an appointment type" at bounding box center [582, 74] width 260 height 23
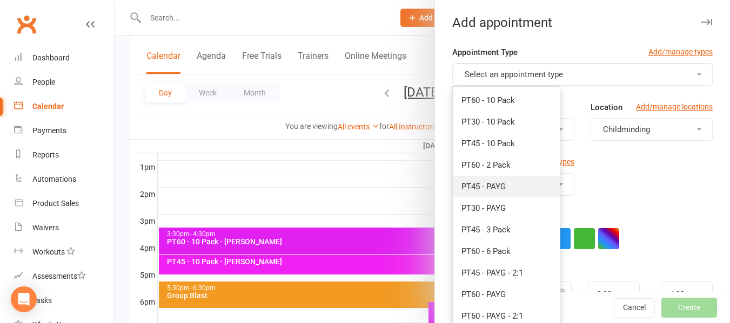
click at [483, 185] on span "PT45 - PAYG" at bounding box center [483, 187] width 44 height 10
type input "3:45pm"
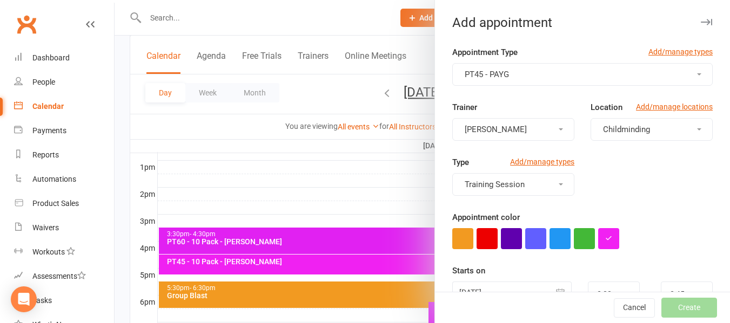
click at [605, 134] on button "Childminding" at bounding box center [651, 129] width 122 height 23
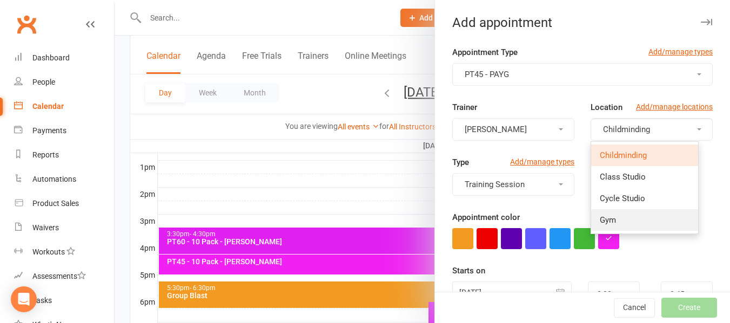
click at [604, 223] on span "Gym" at bounding box center [607, 220] width 16 height 10
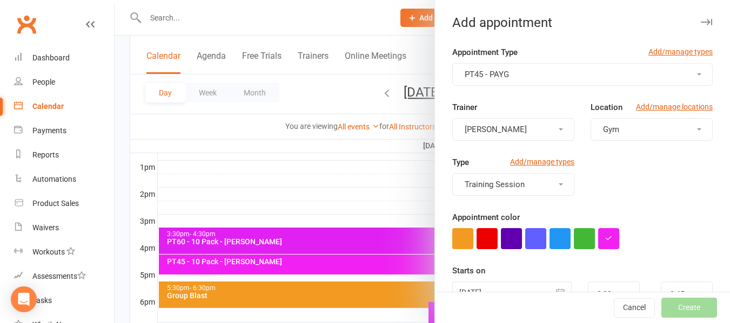
click at [514, 184] on span "Training Session" at bounding box center [494, 185] width 60 height 10
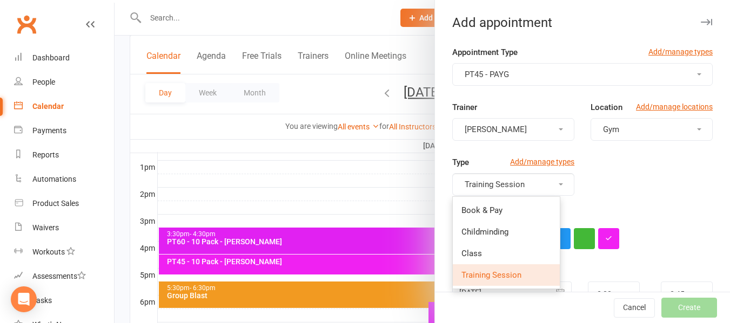
click at [675, 159] on div "Type Add/manage types Training Session Book & Pay Childminding Class Training S…" at bounding box center [582, 183] width 277 height 55
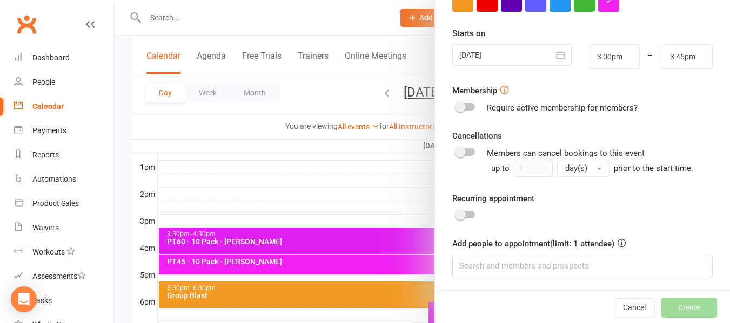
scroll to position [238, 0]
click at [517, 270] on input at bounding box center [582, 265] width 260 height 23
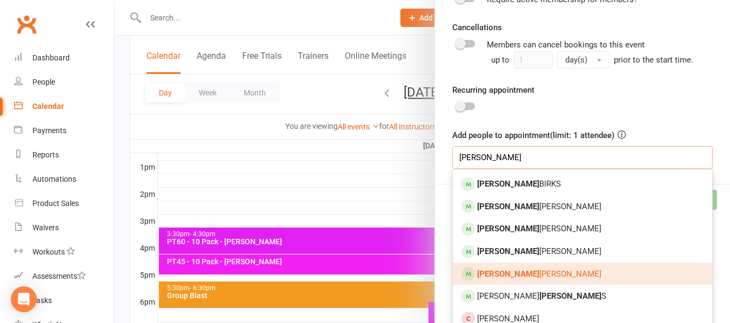
type input "[PERSON_NAME]"
click at [556, 270] on link "[PERSON_NAME]" at bounding box center [582, 274] width 259 height 23
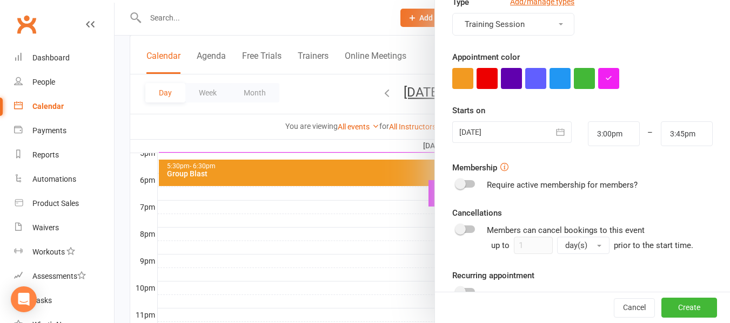
scroll to position [464, 0]
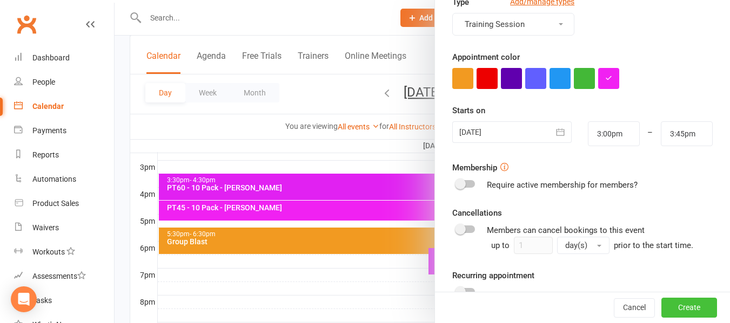
click at [678, 314] on button "Create" at bounding box center [689, 308] width 56 height 19
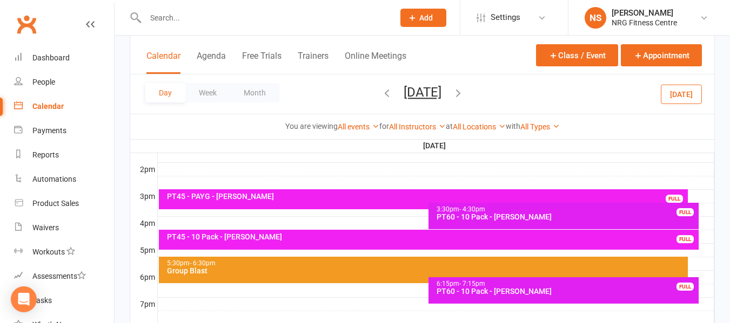
scroll to position [410, 0]
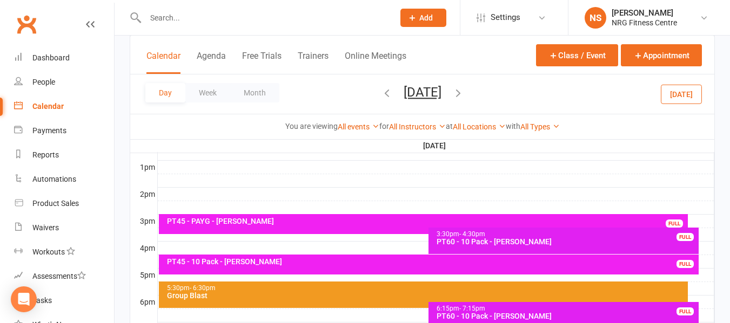
click at [464, 93] on icon "button" at bounding box center [458, 93] width 12 height 12
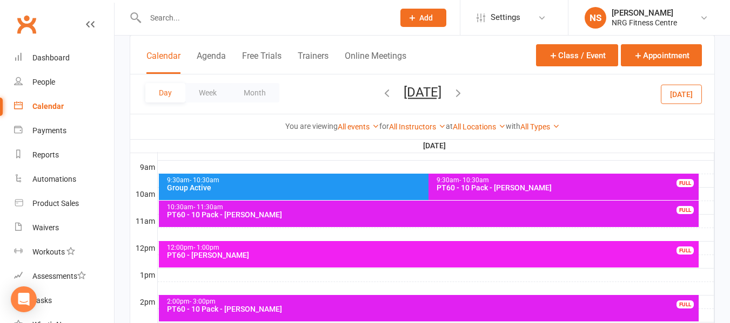
scroll to position [194, 0]
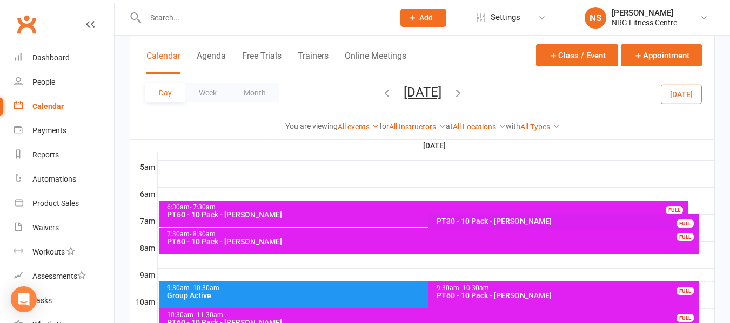
click at [159, 204] on div "6:30am - 7:30am PT60 - 10 Pack - [PERSON_NAME] FULL" at bounding box center [423, 214] width 529 height 26
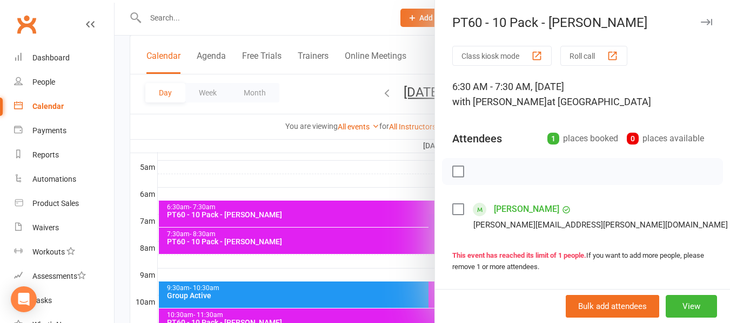
click at [295, 157] on div at bounding box center [421, 161] width 615 height 323
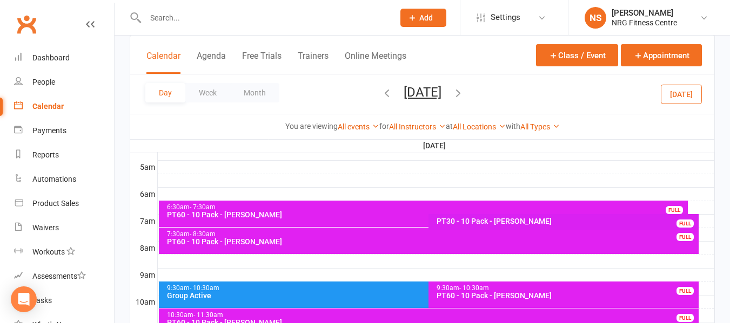
click at [157, 252] on th "8am" at bounding box center [143, 248] width 27 height 14
click at [167, 261] on div at bounding box center [436, 261] width 556 height 13
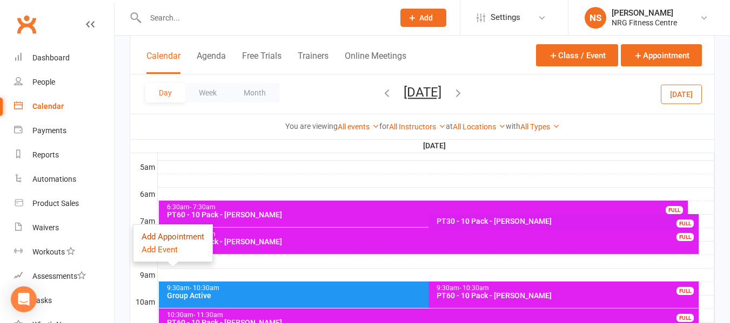
click at [187, 237] on button "Add Appointment" at bounding box center [172, 237] width 63 height 13
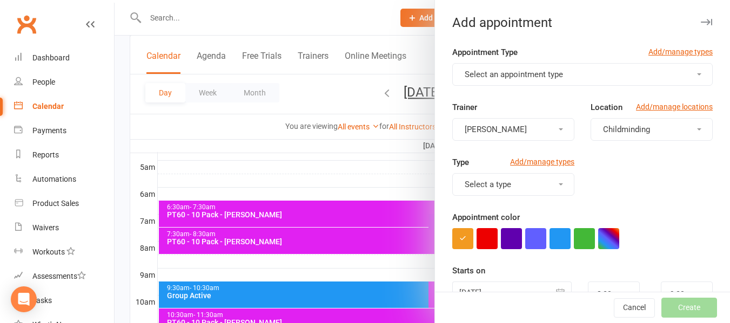
scroll to position [108, 0]
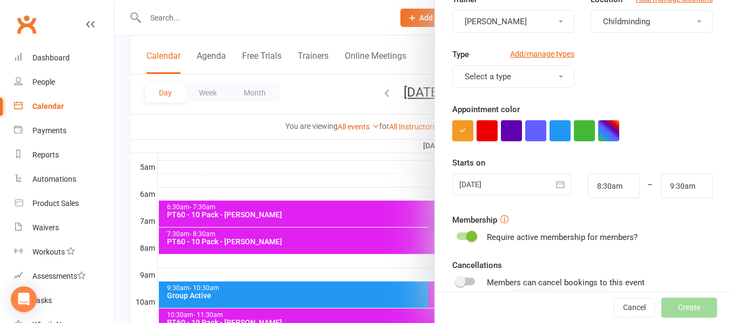
click at [245, 135] on div at bounding box center [421, 161] width 615 height 323
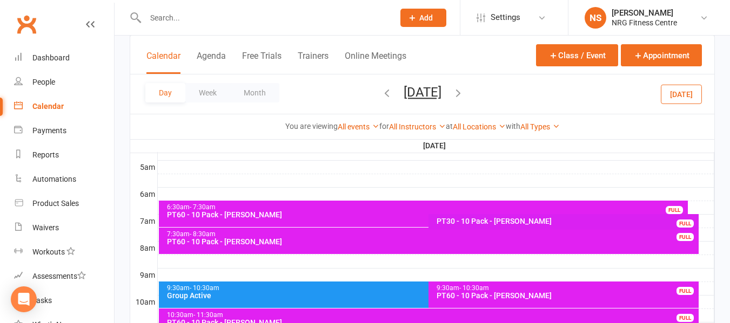
click at [381, 97] on icon "button" at bounding box center [387, 93] width 12 height 12
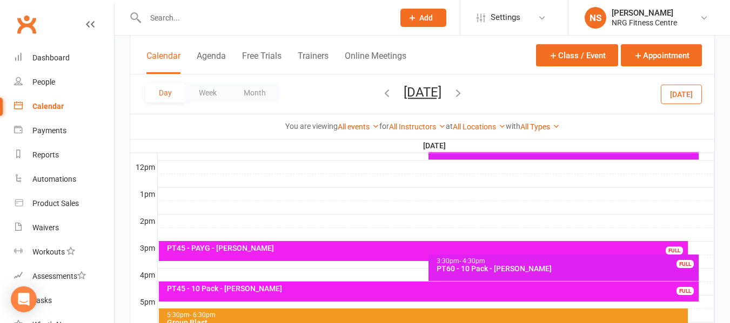
scroll to position [410, 0]
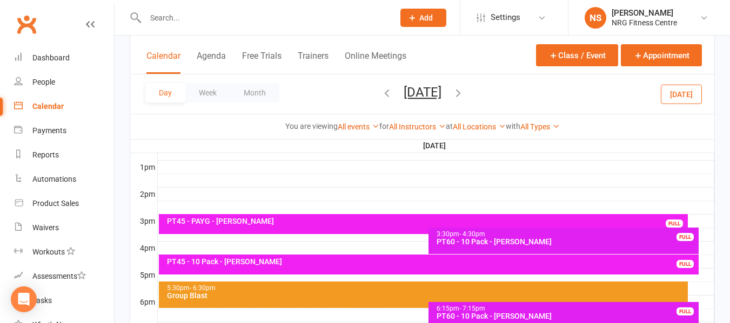
click at [291, 223] on div "PT45 - PAYG - [PERSON_NAME]" at bounding box center [426, 222] width 520 height 8
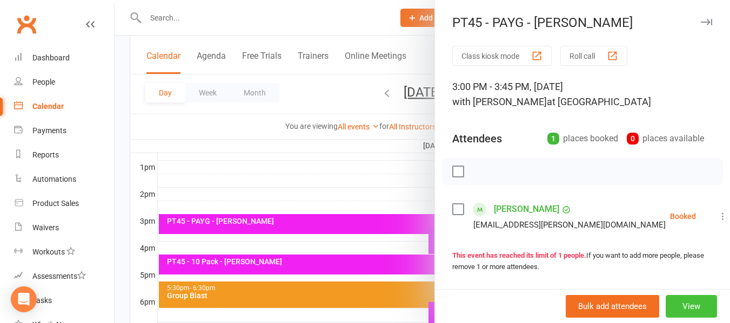
click at [684, 319] on div "Bulk add attendees View" at bounding box center [582, 306] width 295 height 34
click at [683, 316] on button "View" at bounding box center [690, 306] width 51 height 23
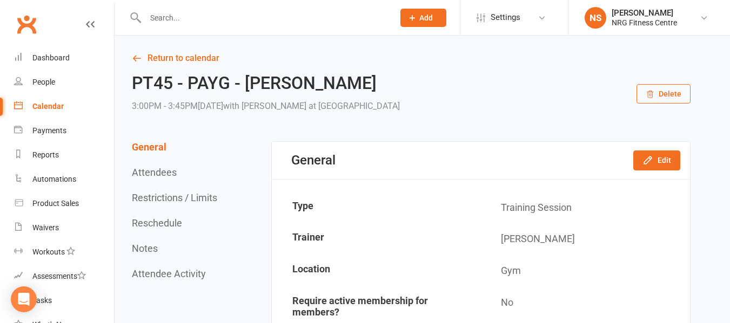
click at [664, 149] on div "General Edit" at bounding box center [481, 160] width 418 height 37
click at [652, 163] on icon "button" at bounding box center [647, 160] width 11 height 11
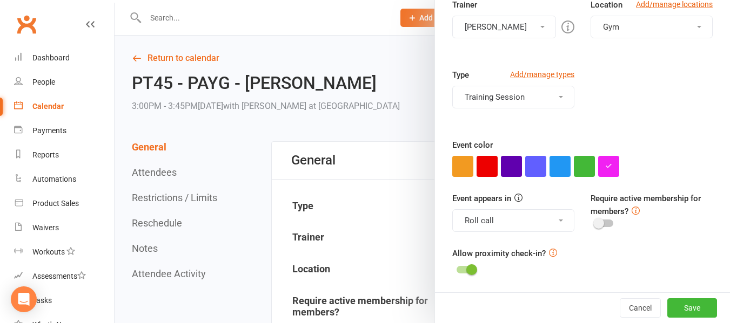
scroll to position [9, 0]
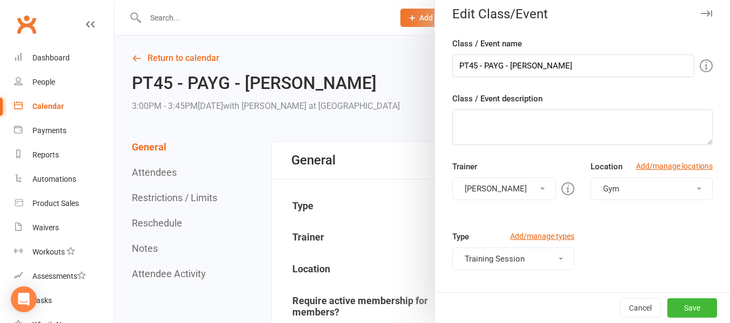
click at [397, 129] on div at bounding box center [421, 161] width 615 height 323
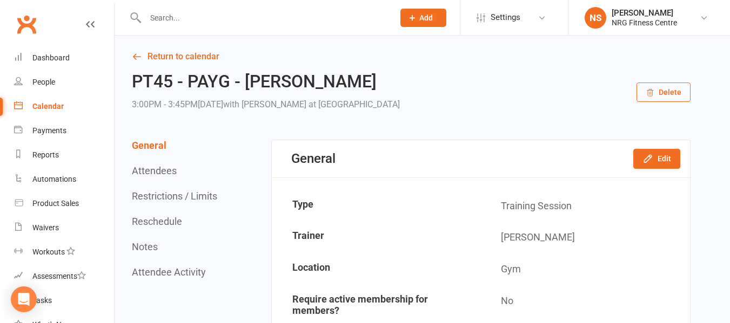
scroll to position [0, 0]
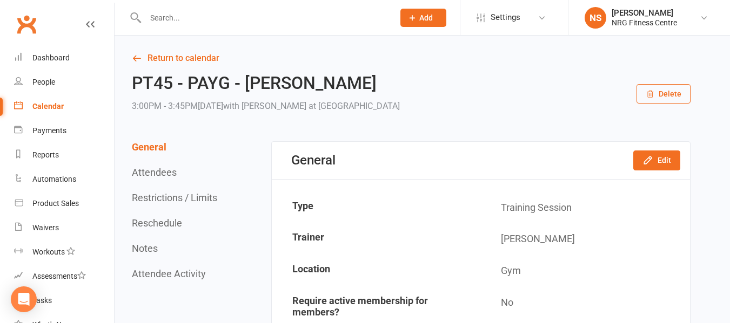
click at [669, 100] on button "Delete" at bounding box center [663, 93] width 54 height 19
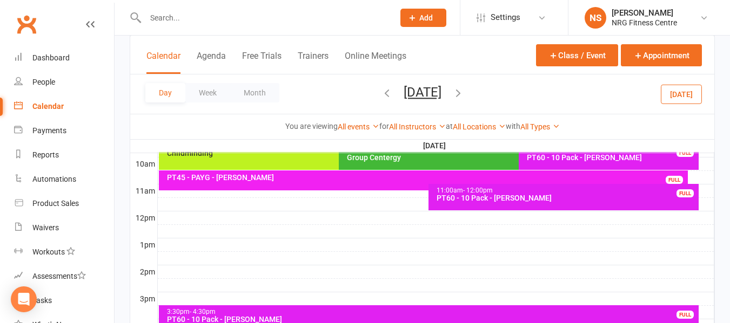
scroll to position [378, 0]
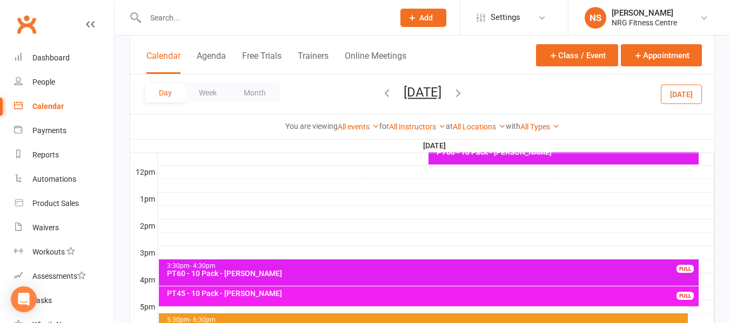
click at [167, 255] on div at bounding box center [436, 253] width 556 height 13
click at [178, 234] on button "Add Appointment" at bounding box center [173, 231] width 63 height 13
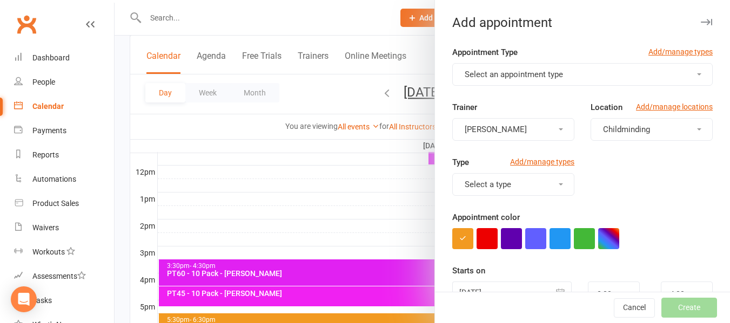
click at [648, 124] on button "Childminding" at bounding box center [651, 129] width 122 height 23
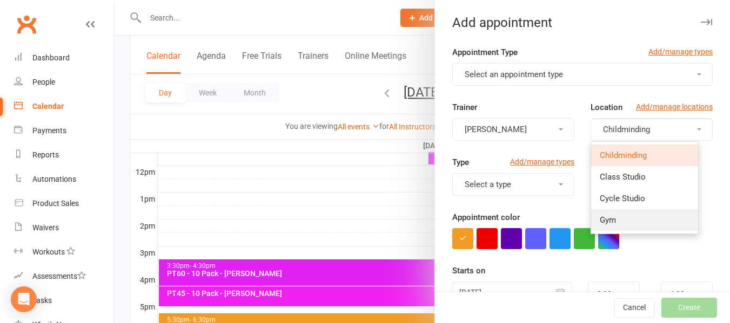
click at [615, 214] on link "Gym" at bounding box center [644, 221] width 107 height 22
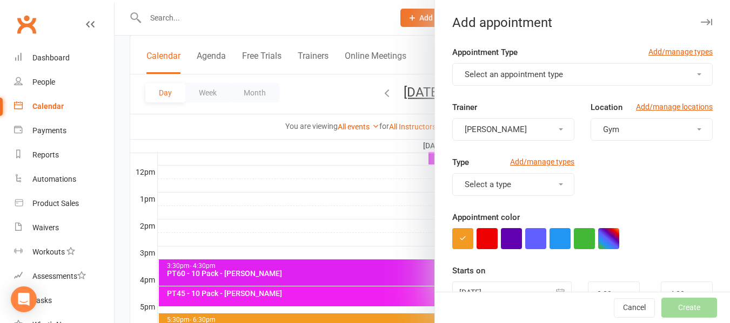
click at [479, 185] on span "Select a type" at bounding box center [487, 185] width 46 height 10
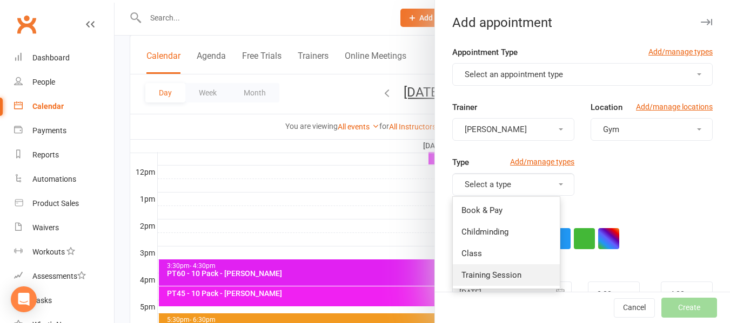
click at [484, 275] on span "Training Session" at bounding box center [491, 276] width 60 height 10
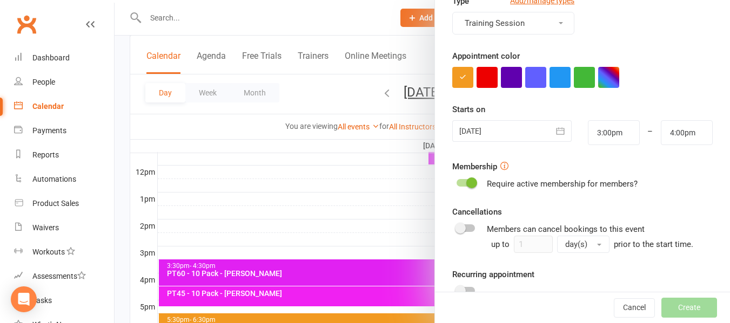
scroll to position [162, 0]
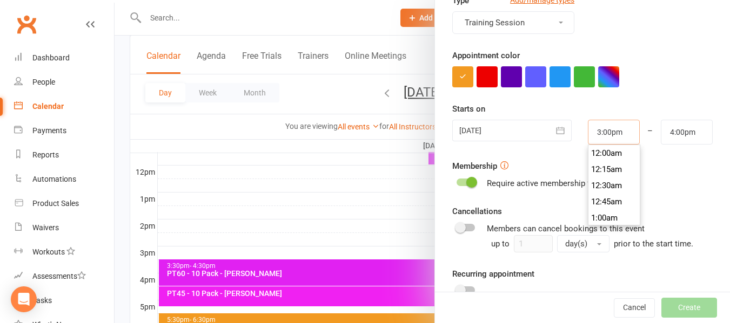
click at [605, 139] on input "3:00pm" at bounding box center [614, 132] width 52 height 25
type input "3:30pm"
click at [603, 208] on li "3:30pm" at bounding box center [614, 202] width 52 height 16
click at [670, 121] on input "4:30pm" at bounding box center [686, 132] width 52 height 25
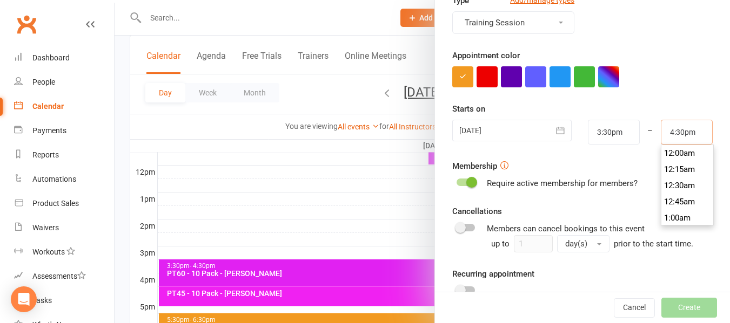
scroll to position [1053, 0]
type input "4:15pm"
click at [670, 157] on li "4:15pm" at bounding box center [687, 153] width 52 height 16
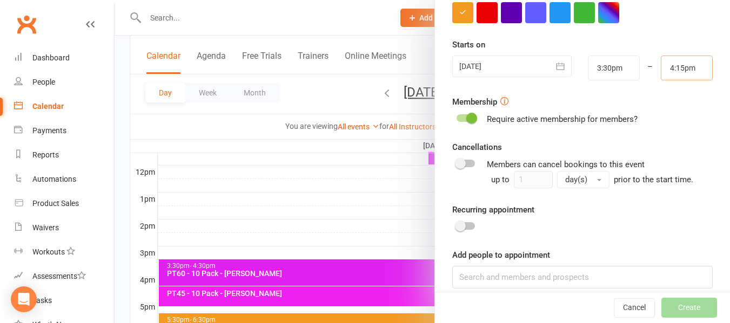
scroll to position [238, 0]
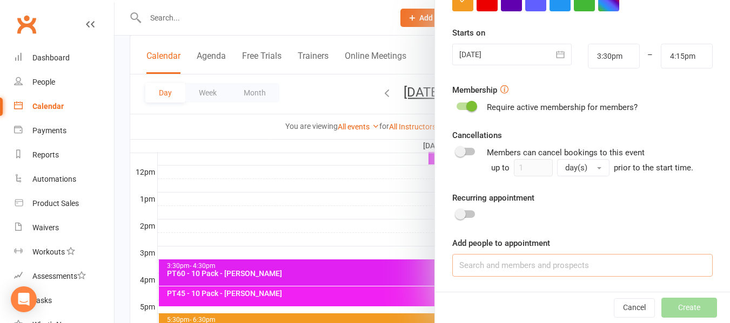
click at [560, 267] on input at bounding box center [582, 265] width 260 height 23
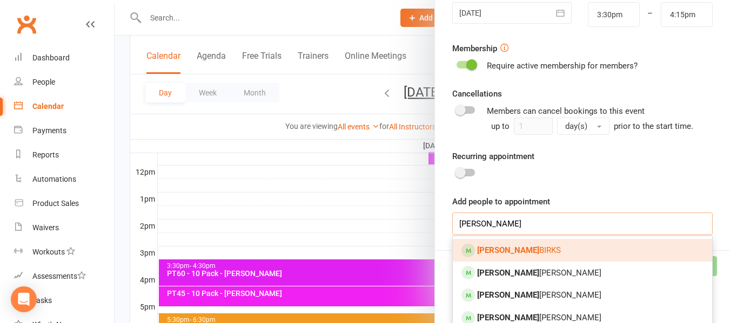
scroll to position [346, 0]
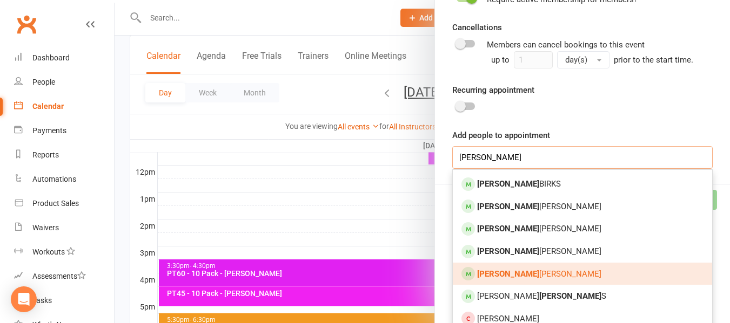
type input "[PERSON_NAME]"
click at [532, 271] on link "[PERSON_NAME]" at bounding box center [582, 274] width 259 height 23
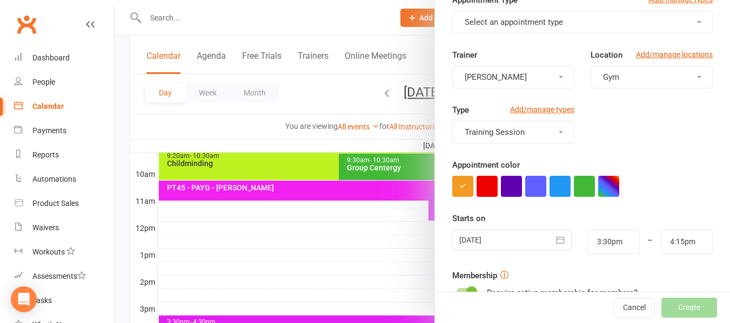
scroll to position [270, 0]
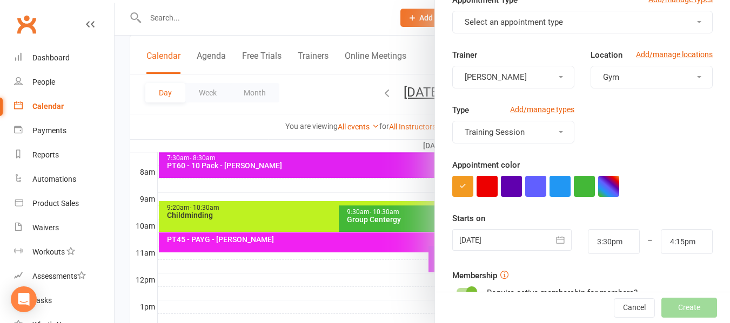
click at [615, 26] on button "Select an appointment type" at bounding box center [582, 22] width 260 height 23
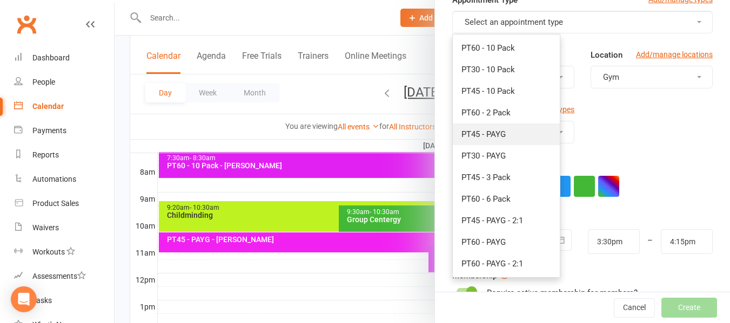
click at [491, 130] on span "PT45 - PAYG" at bounding box center [483, 135] width 44 height 10
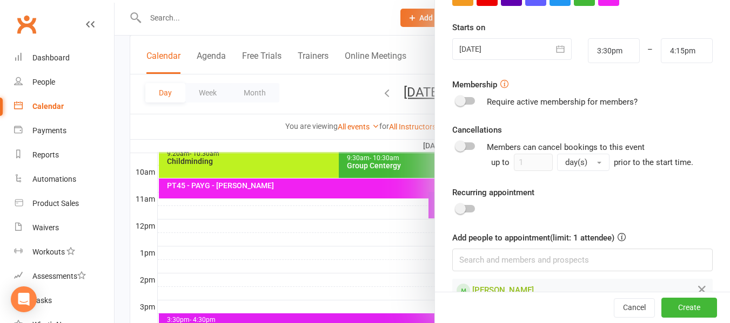
scroll to position [268, 0]
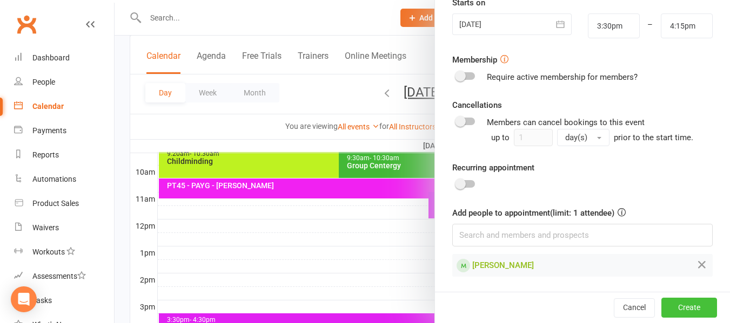
click at [675, 308] on button "Create" at bounding box center [689, 307] width 56 height 19
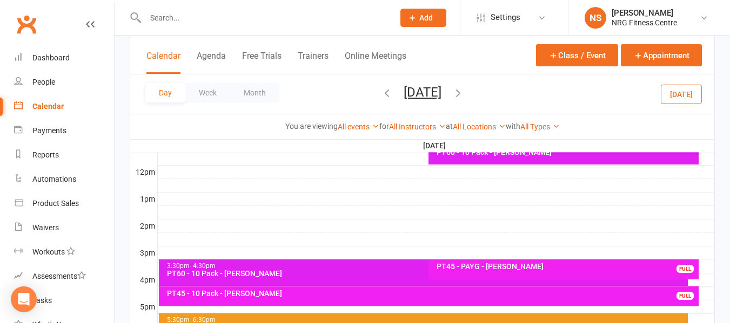
scroll to position [432, 0]
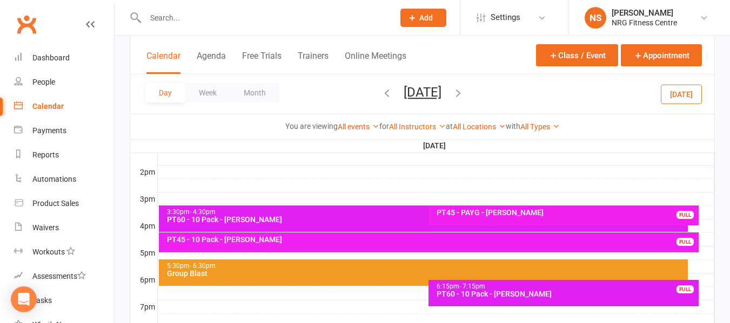
click at [464, 97] on icon "button" at bounding box center [458, 93] width 12 height 12
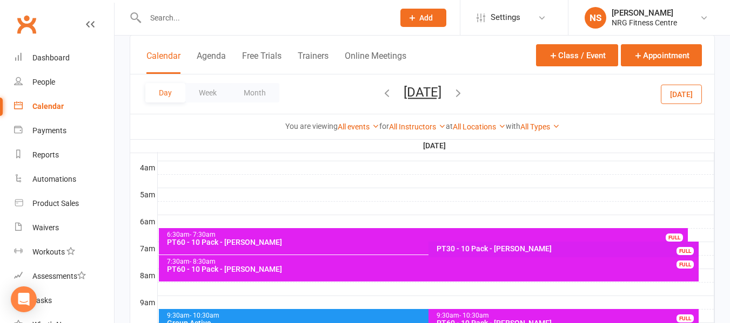
scroll to position [162, 0]
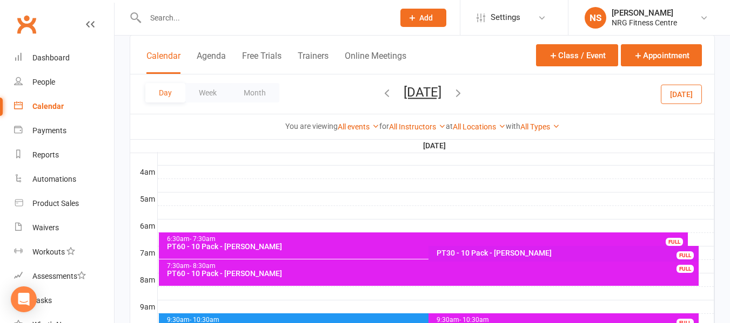
click at [162, 260] on div "7:30am - 8:30am PT60 - 10 Pack - [PERSON_NAME] FULL" at bounding box center [429, 273] width 540 height 26
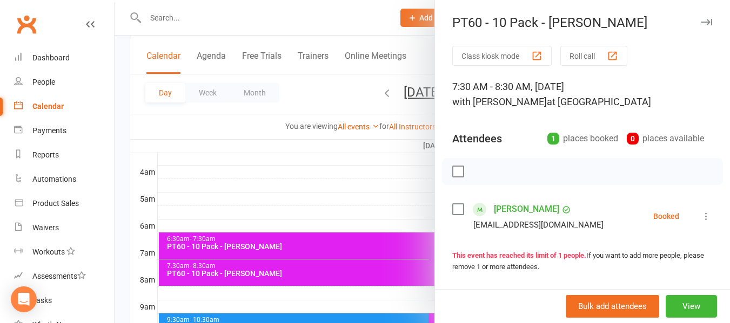
drag, startPoint x: 160, startPoint y: 281, endPoint x: 159, endPoint y: 287, distance: 6.6
click at [160, 284] on div at bounding box center [421, 161] width 615 height 323
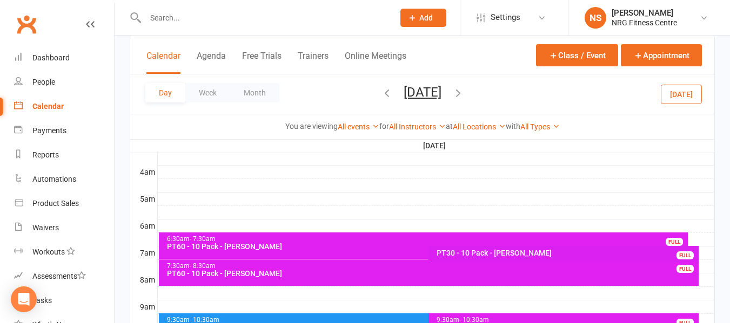
click at [159, 289] on div at bounding box center [436, 293] width 556 height 13
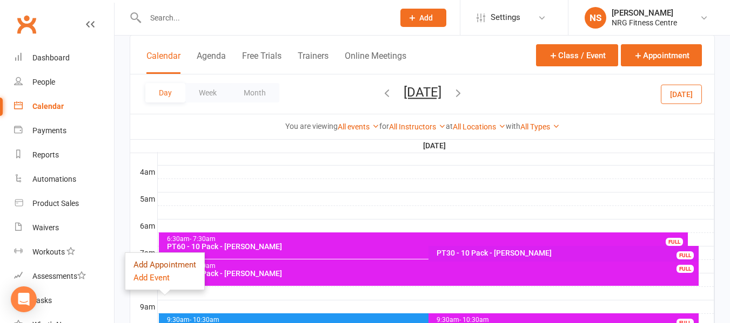
click at [163, 263] on button "Add Appointment" at bounding box center [164, 265] width 63 height 13
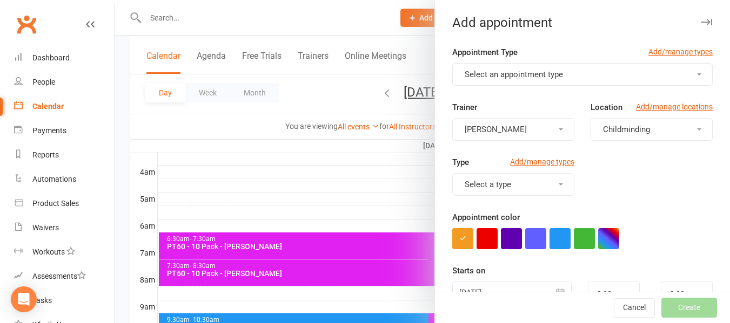
click at [617, 128] on span "Childminding" at bounding box center [626, 130] width 47 height 10
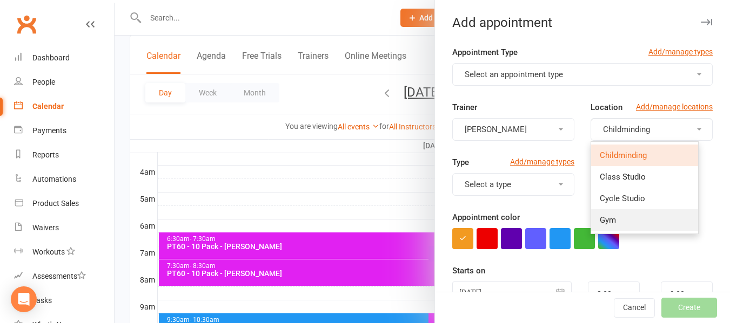
drag, startPoint x: 613, startPoint y: 211, endPoint x: 599, endPoint y: 215, distance: 14.7
click at [613, 211] on link "Gym" at bounding box center [644, 221] width 107 height 22
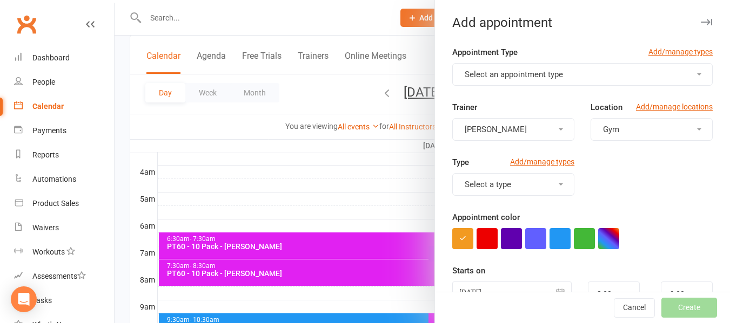
click at [535, 76] on span "Select an appointment type" at bounding box center [513, 75] width 98 height 10
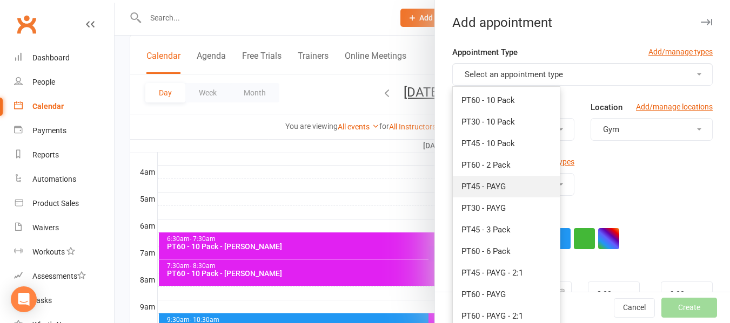
click at [515, 186] on link "PT45 - PAYG" at bounding box center [506, 187] width 107 height 22
type input "9:15am"
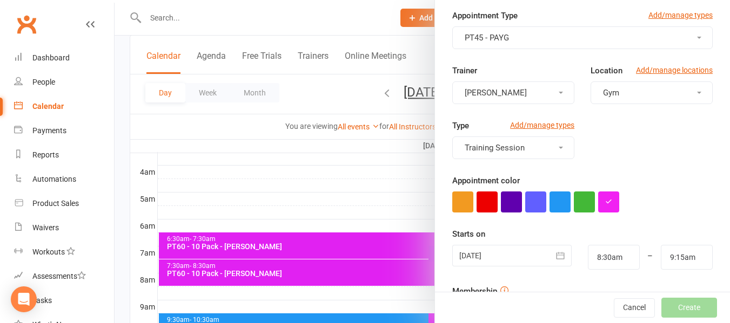
scroll to position [108, 0]
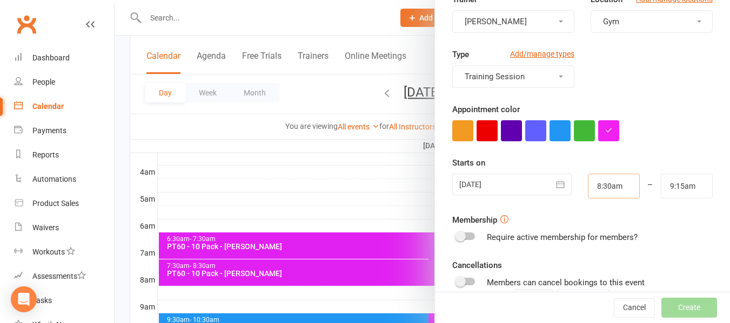
click at [598, 193] on input "8:30am" at bounding box center [614, 186] width 52 height 25
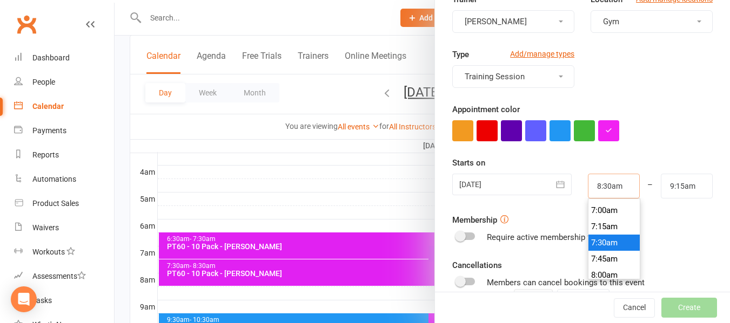
scroll to position [427, 0]
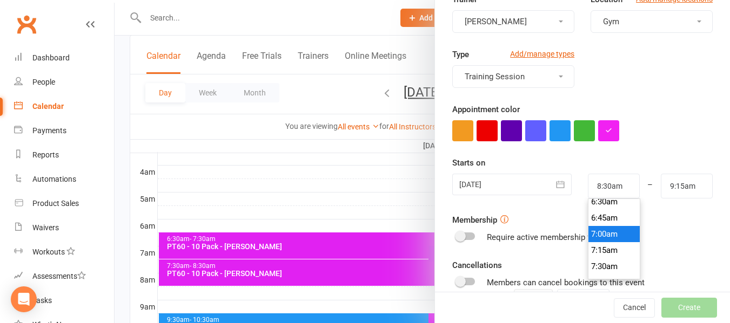
type input "7:00am"
click at [603, 237] on li "7:00am" at bounding box center [614, 234] width 52 height 16
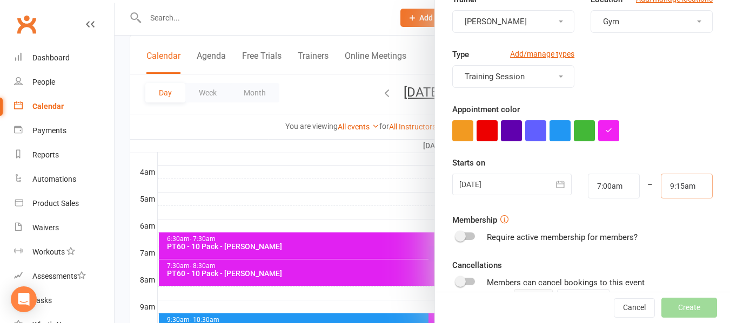
click at [660, 188] on input "9:15am" at bounding box center [686, 186] width 52 height 25
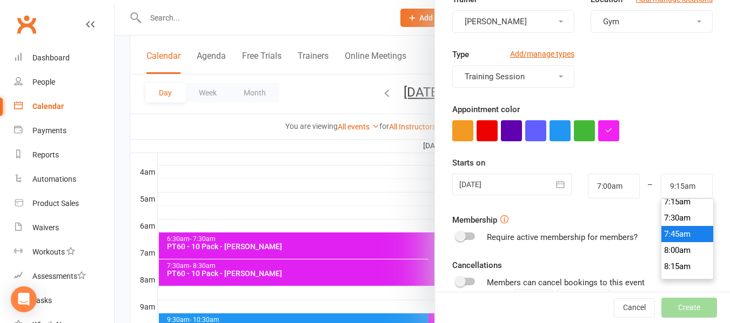
type input "7:45am"
click at [670, 235] on li "7:45am" at bounding box center [687, 234] width 52 height 16
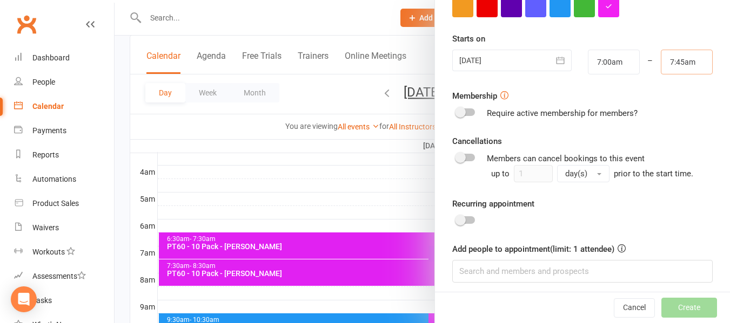
scroll to position [238, 0]
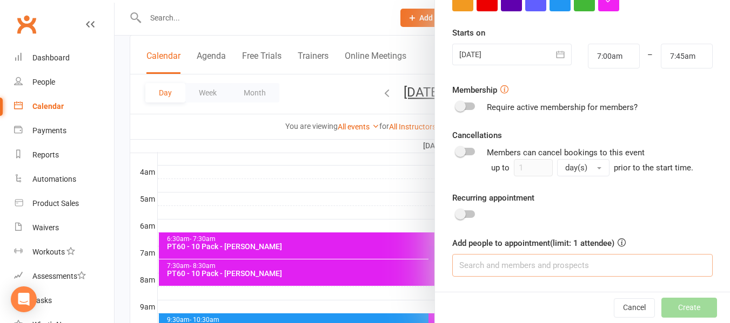
click at [550, 270] on input at bounding box center [582, 265] width 260 height 23
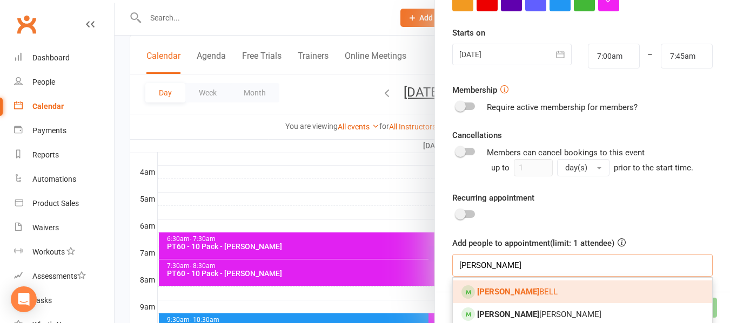
scroll to position [289, 0]
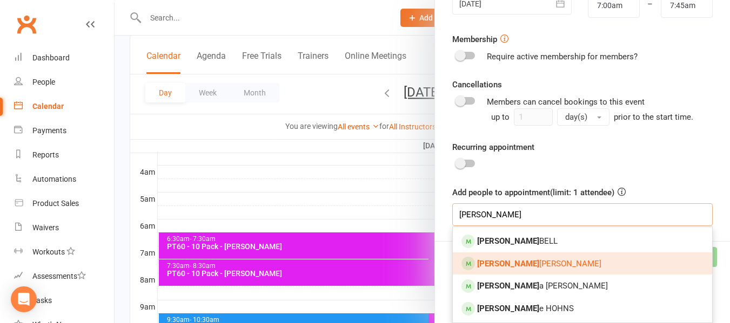
type input "[PERSON_NAME]"
click at [520, 271] on link "[PERSON_NAME] [PERSON_NAME]" at bounding box center [582, 264] width 259 height 23
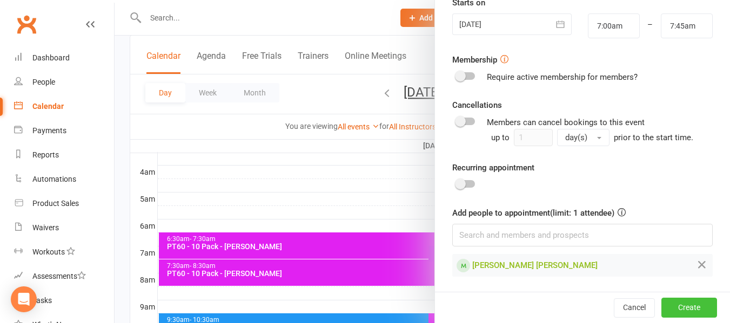
click at [678, 303] on button "Create" at bounding box center [689, 307] width 56 height 19
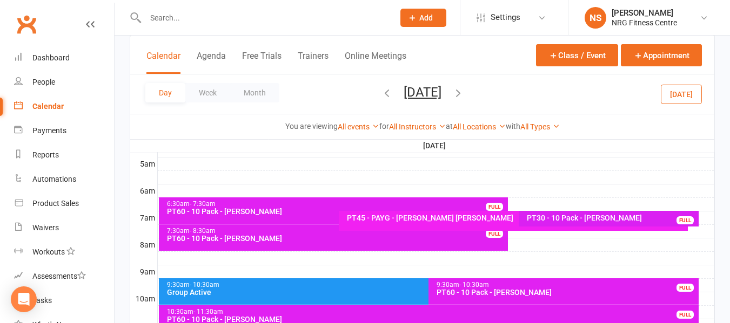
scroll to position [174, 0]
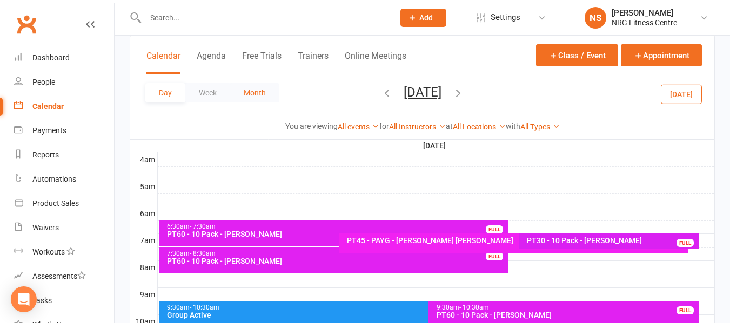
click at [242, 97] on button "Month" at bounding box center [254, 92] width 49 height 19
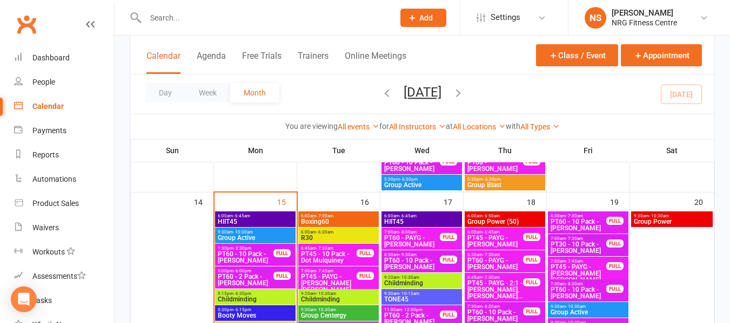
scroll to position [552, 0]
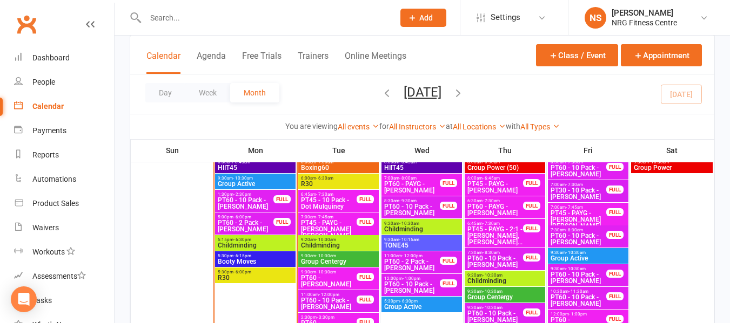
click at [342, 167] on span "Boxing60" at bounding box center [338, 168] width 76 height 6
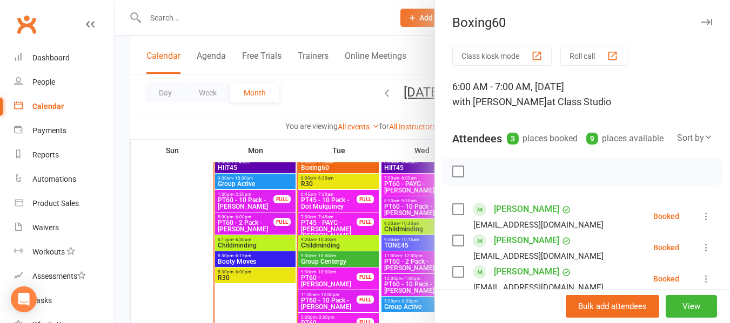
scroll to position [54, 0]
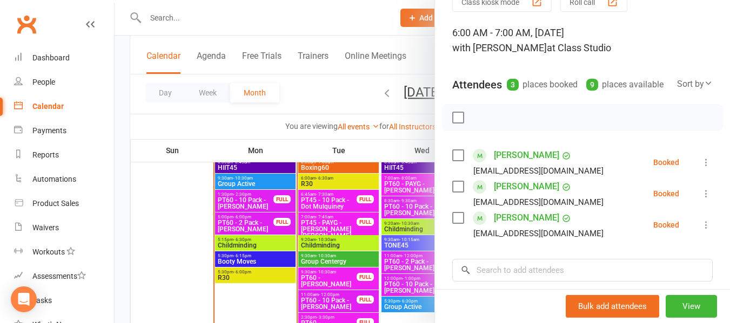
click at [215, 126] on div at bounding box center [421, 161] width 615 height 323
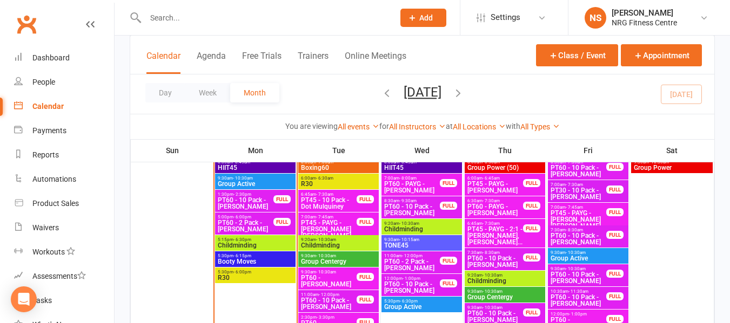
click at [331, 240] on span "- 10:30am" at bounding box center [326, 240] width 20 height 5
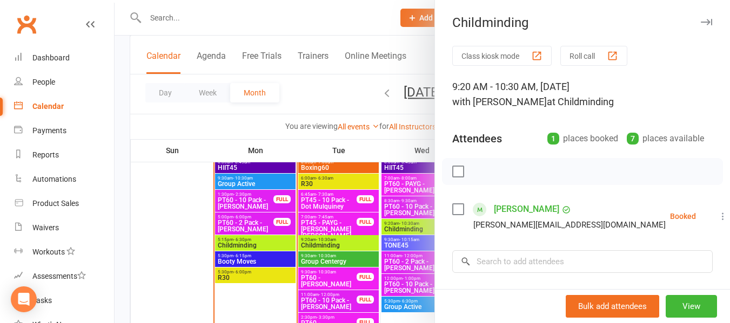
click at [275, 198] on div at bounding box center [421, 161] width 615 height 323
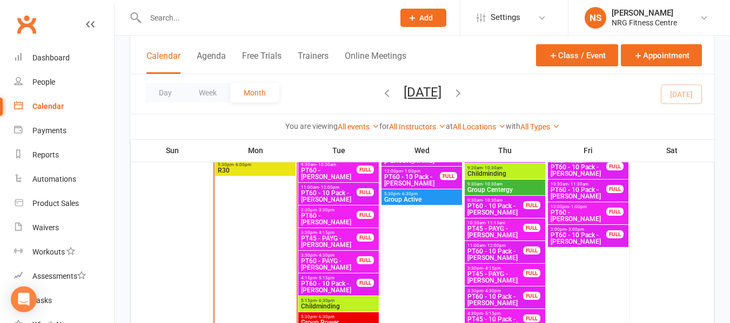
scroll to position [660, 0]
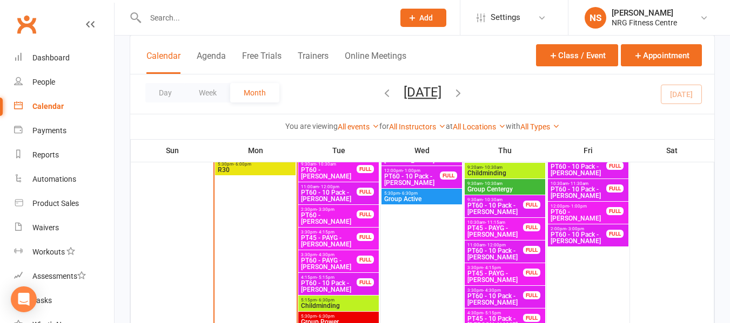
click at [348, 299] on span "5:15pm - 6:30pm" at bounding box center [338, 300] width 76 height 5
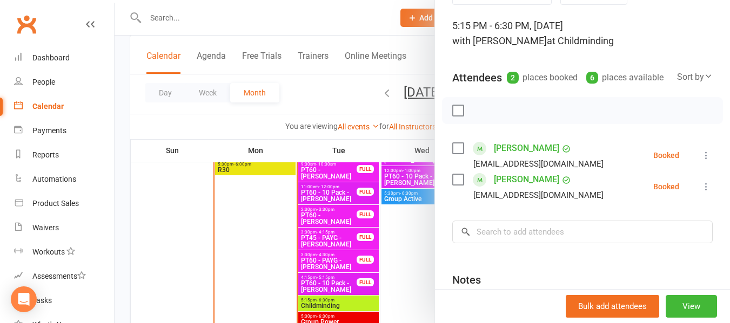
scroll to position [108, 0]
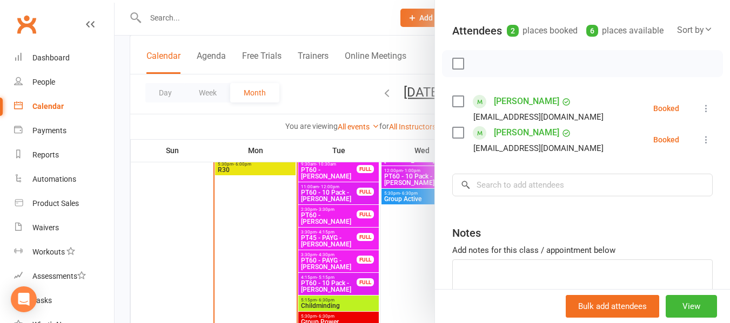
click at [254, 241] on div at bounding box center [421, 161] width 615 height 323
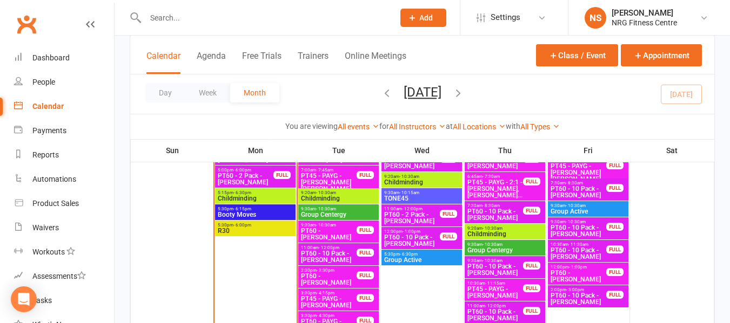
scroll to position [552, 0]
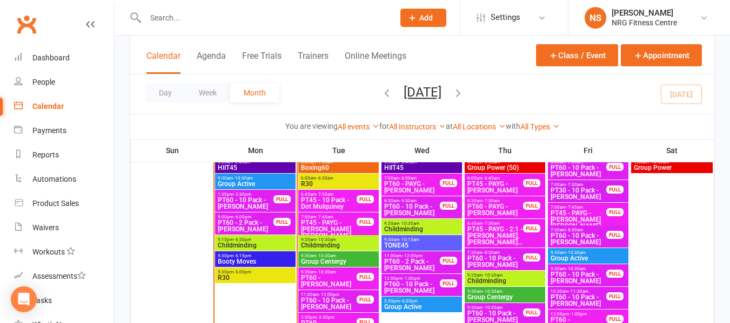
click at [265, 241] on span "5:15pm - 6:30pm" at bounding box center [255, 240] width 76 height 5
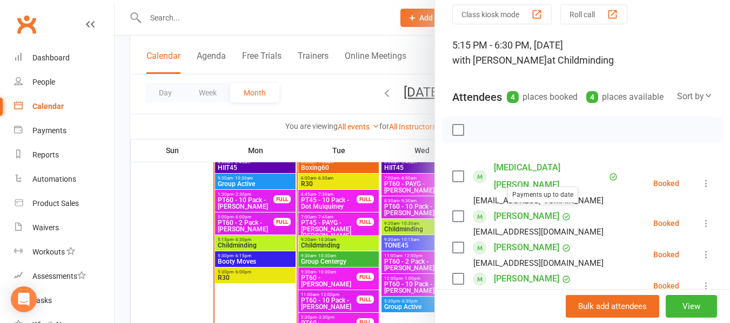
scroll to position [54, 0]
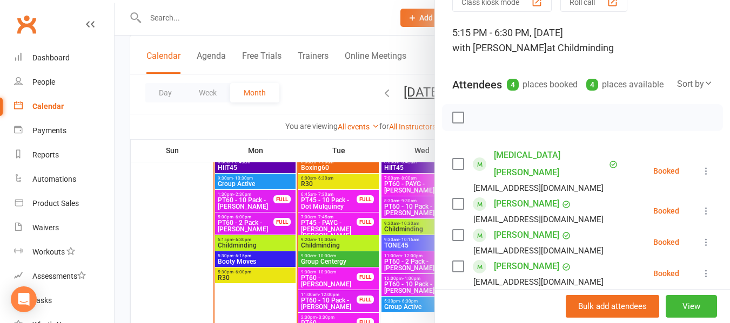
click at [514, 201] on link "[PERSON_NAME]" at bounding box center [526, 203] width 65 height 17
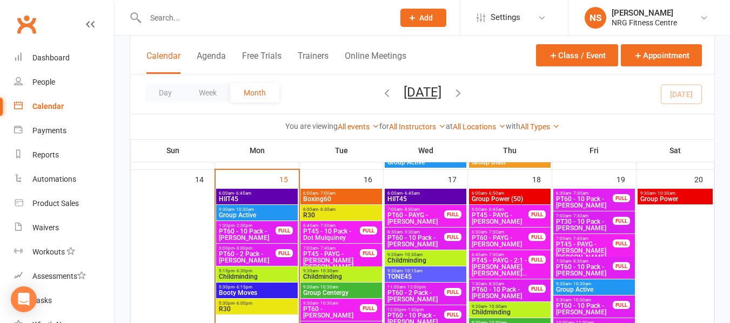
scroll to position [540, 0]
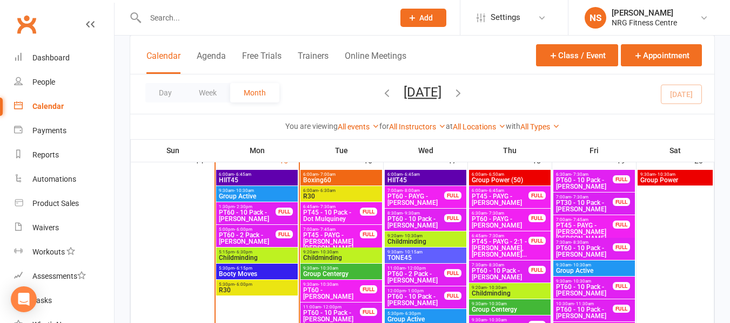
click at [190, 12] on input "text" at bounding box center [264, 17] width 244 height 15
click at [62, 51] on link "Dashboard" at bounding box center [64, 58] width 100 height 24
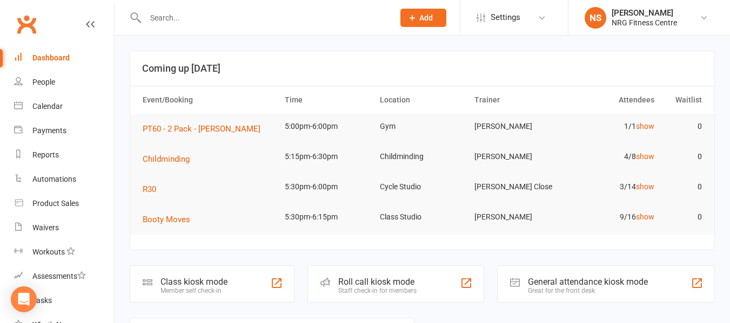
click at [191, 20] on input "text" at bounding box center [264, 17] width 244 height 15
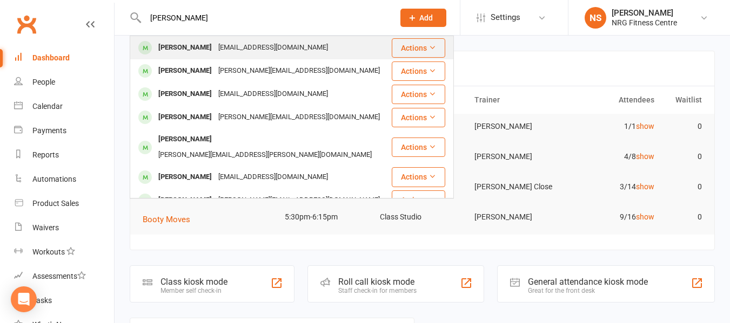
type input "[PERSON_NAME]"
click at [250, 39] on div "[PERSON_NAME] [PERSON_NAME][EMAIL_ADDRESS][DOMAIN_NAME]" at bounding box center [261, 48] width 260 height 22
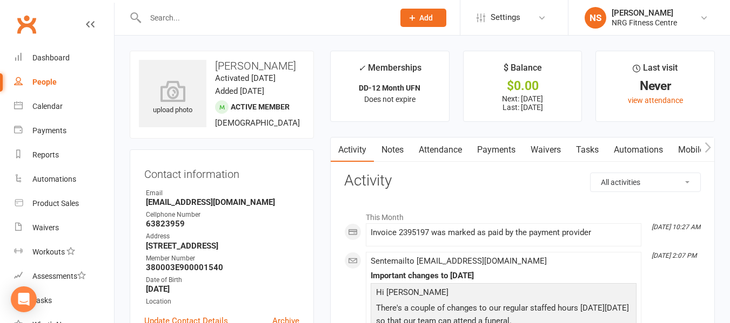
scroll to position [54, 0]
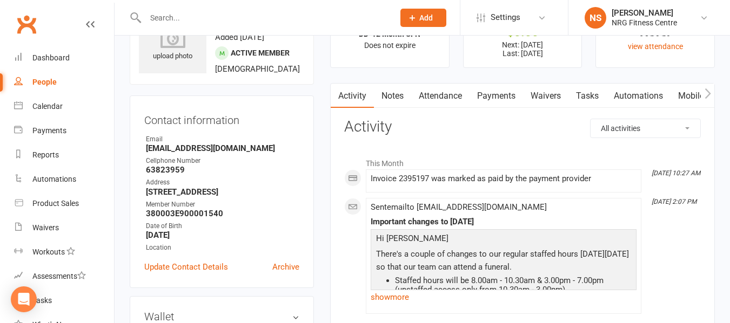
drag, startPoint x: 154, startPoint y: 8, endPoint x: 175, endPoint y: 13, distance: 21.7
click at [158, 8] on div at bounding box center [258, 17] width 257 height 35
click at [176, 13] on input "text" at bounding box center [264, 17] width 244 height 15
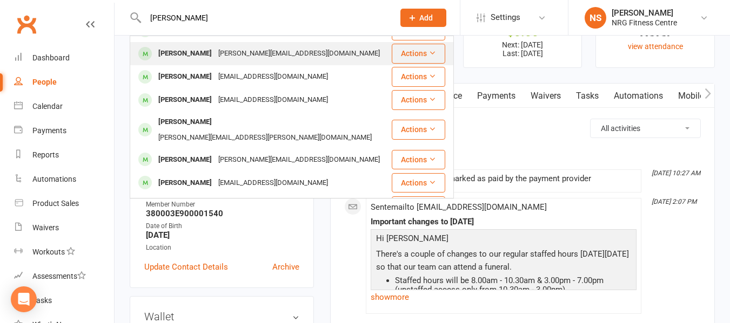
scroll to position [162, 0]
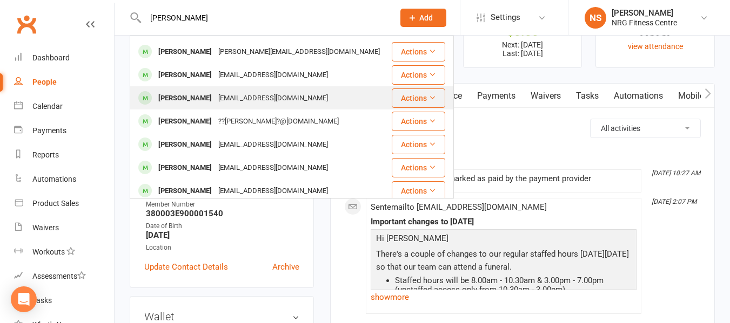
type input "[PERSON_NAME]"
click at [237, 91] on div "[EMAIL_ADDRESS][DOMAIN_NAME]" at bounding box center [273, 99] width 116 height 16
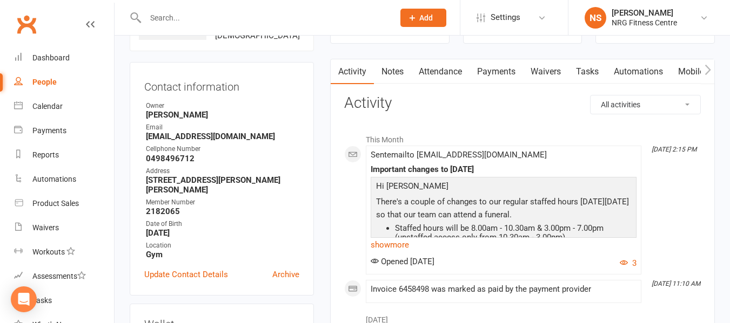
scroll to position [108, 0]
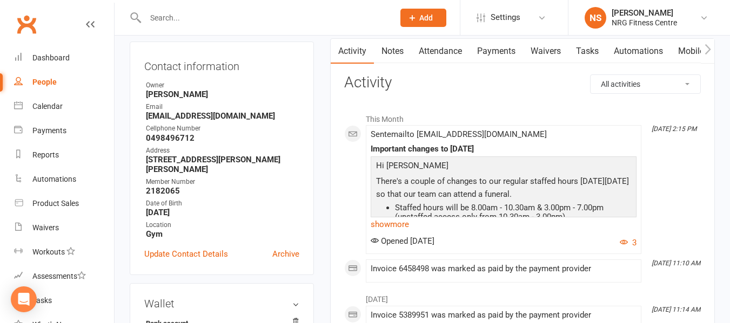
click at [252, 204] on div "Contact information Owner [PERSON_NAME] Email [EMAIL_ADDRESS][DOMAIN_NAME] Cell…" at bounding box center [222, 159] width 184 height 234
click at [235, 32] on div at bounding box center [258, 17] width 257 height 35
click at [239, 18] on input "text" at bounding box center [264, 17] width 244 height 15
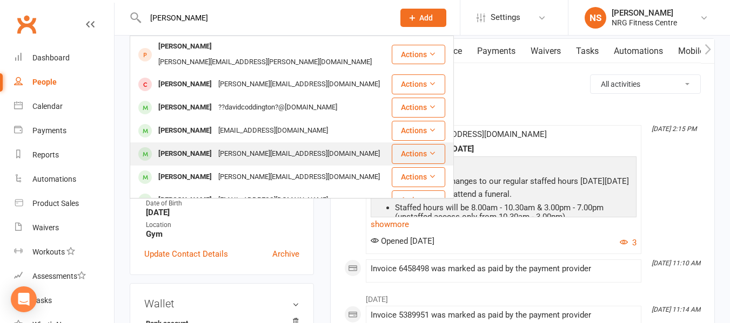
type input "[PERSON_NAME]"
click at [308, 144] on div "[PERSON_NAME] [PERSON_NAME][EMAIL_ADDRESS][DOMAIN_NAME]" at bounding box center [261, 154] width 260 height 22
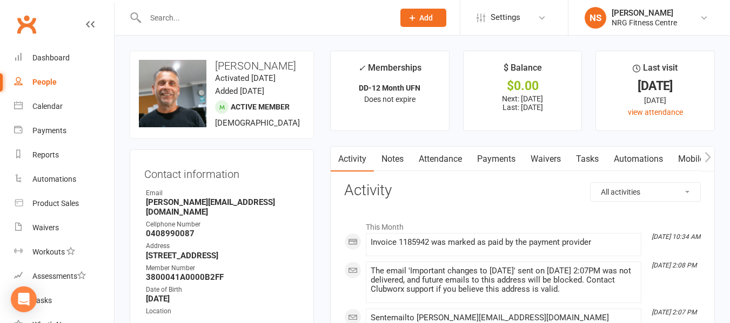
click at [246, 22] on input "text" at bounding box center [264, 17] width 244 height 15
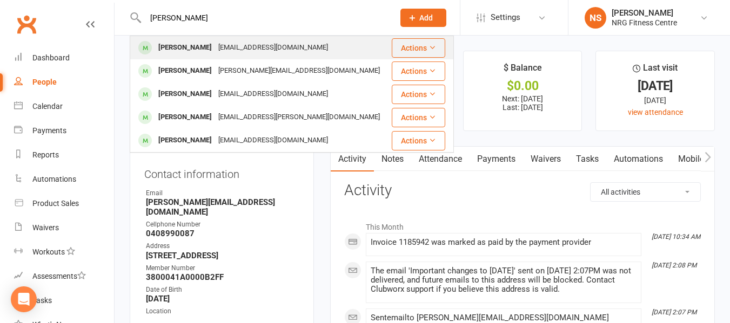
type input "[PERSON_NAME]"
click at [254, 44] on div "[EMAIL_ADDRESS][DOMAIN_NAME]" at bounding box center [273, 48] width 116 height 16
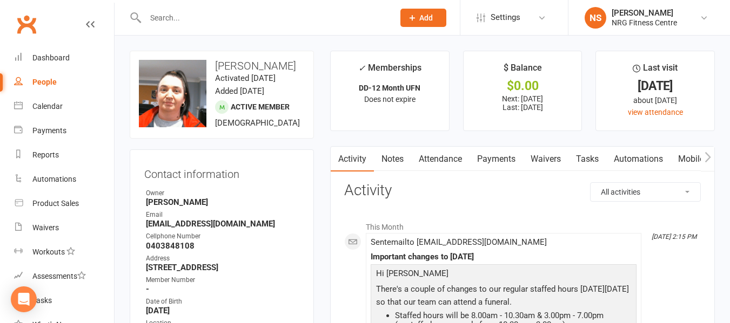
click at [255, 15] on input "text" at bounding box center [264, 17] width 244 height 15
click at [237, 23] on input "text" at bounding box center [264, 17] width 244 height 15
type input "rhert"
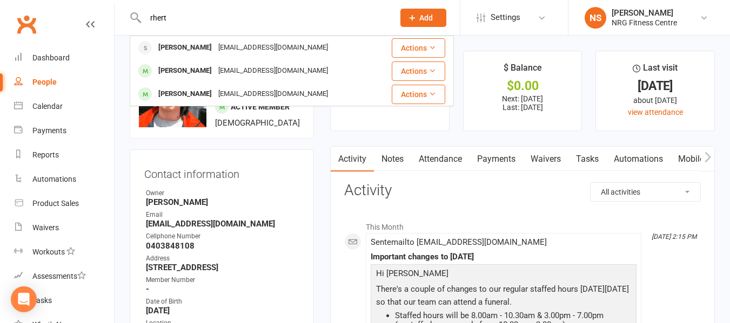
click at [272, 70] on div "[EMAIL_ADDRESS][DOMAIN_NAME]" at bounding box center [273, 71] width 116 height 16
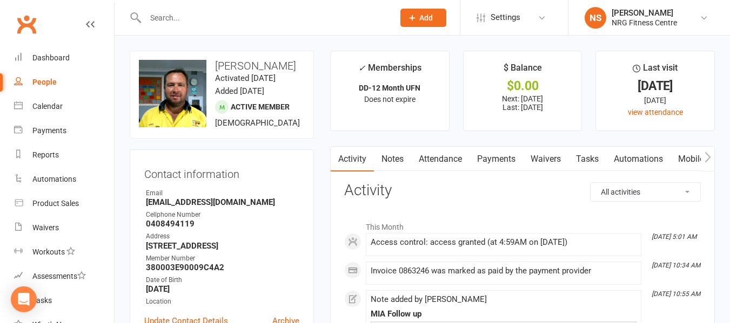
click at [207, 14] on input "text" at bounding box center [264, 17] width 244 height 15
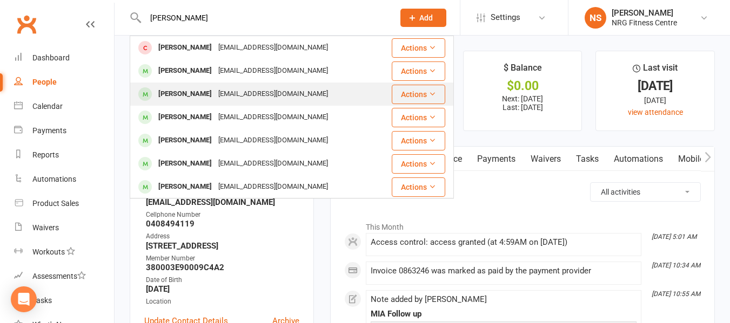
type input "[PERSON_NAME]"
drag, startPoint x: 232, startPoint y: 85, endPoint x: 232, endPoint y: 90, distance: 5.4
click at [232, 90] on div "[PERSON_NAME] [EMAIL_ADDRESS][DOMAIN_NAME]" at bounding box center [254, 94] width 247 height 22
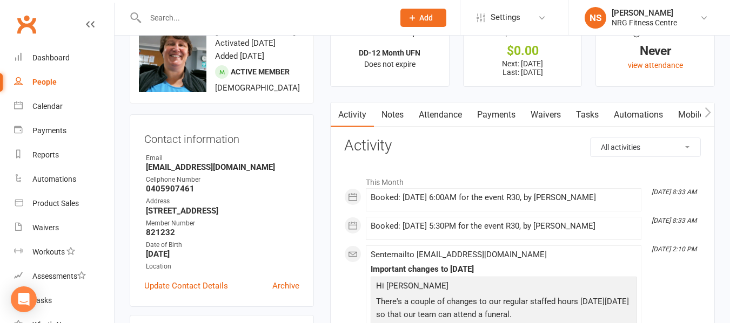
scroll to position [54, 0]
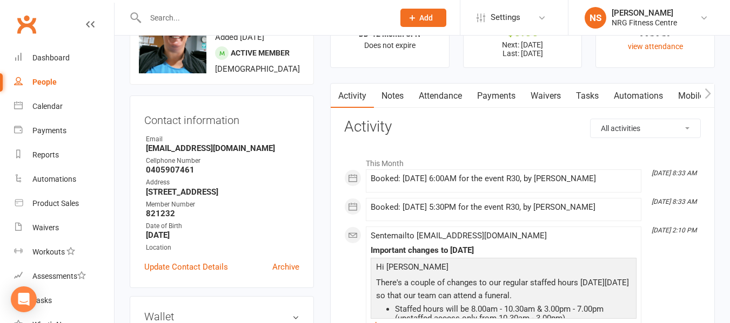
click at [211, 26] on div at bounding box center [258, 17] width 257 height 35
click at [211, 18] on input "text" at bounding box center [264, 17] width 244 height 15
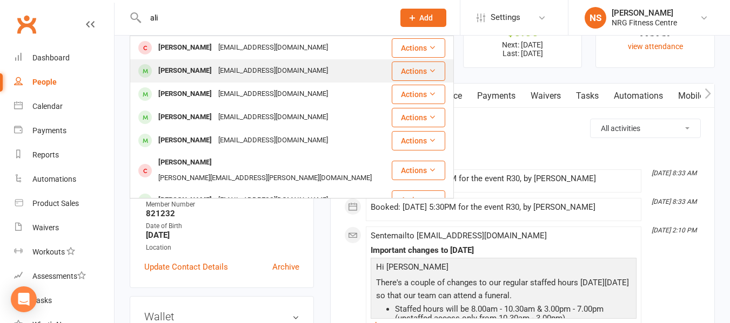
type input "ali"
click at [255, 70] on div "[EMAIL_ADDRESS][DOMAIN_NAME]" at bounding box center [273, 71] width 116 height 16
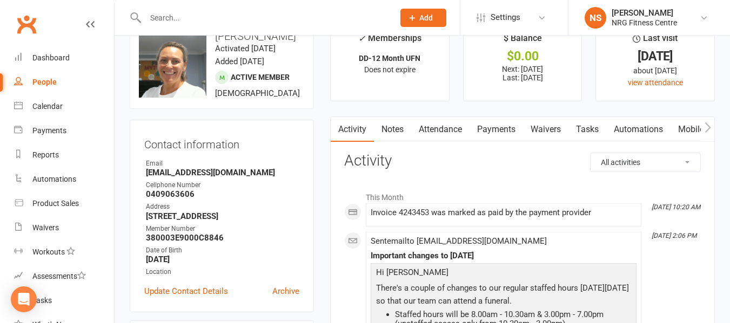
scroll to position [54, 0]
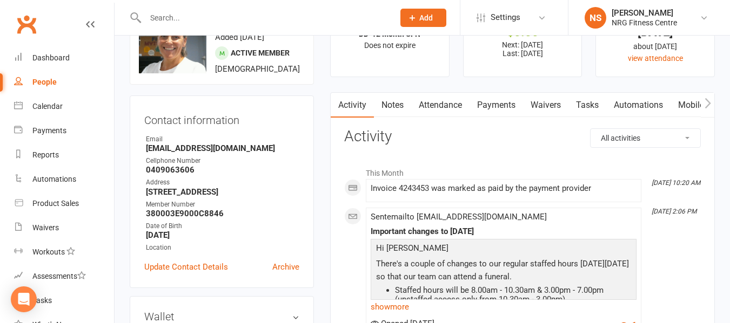
click at [238, 19] on input "text" at bounding box center [264, 17] width 244 height 15
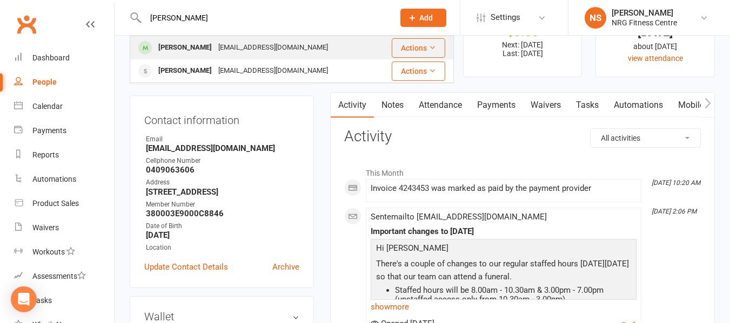
type input "[PERSON_NAME]"
click at [229, 45] on div "[EMAIL_ADDRESS][DOMAIN_NAME]" at bounding box center [273, 48] width 116 height 16
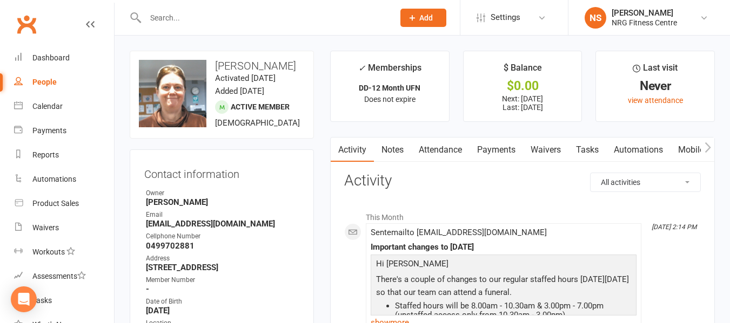
scroll to position [54, 0]
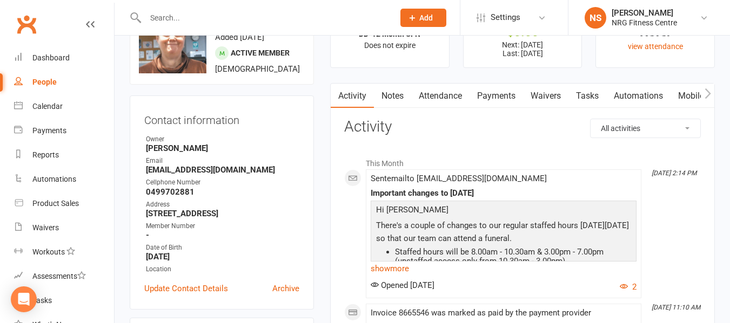
click at [199, 14] on input "text" at bounding box center [264, 17] width 244 height 15
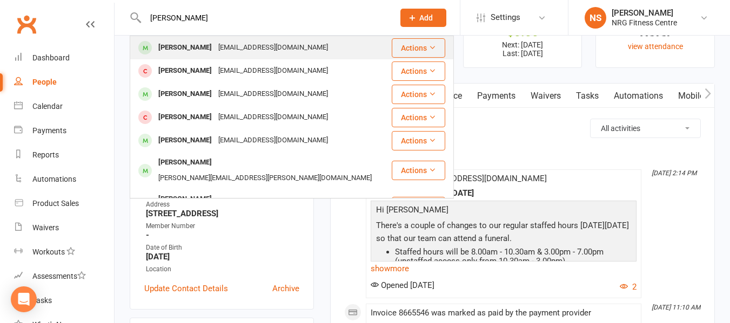
type input "[PERSON_NAME]"
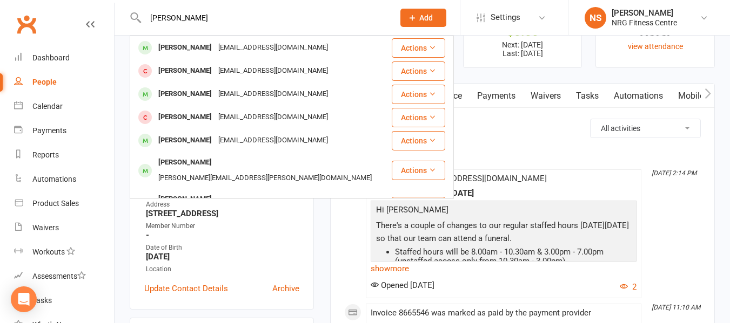
drag, startPoint x: 285, startPoint y: 52, endPoint x: 292, endPoint y: 51, distance: 7.6
click at [287, 52] on div "[EMAIL_ADDRESS][DOMAIN_NAME]" at bounding box center [273, 48] width 116 height 16
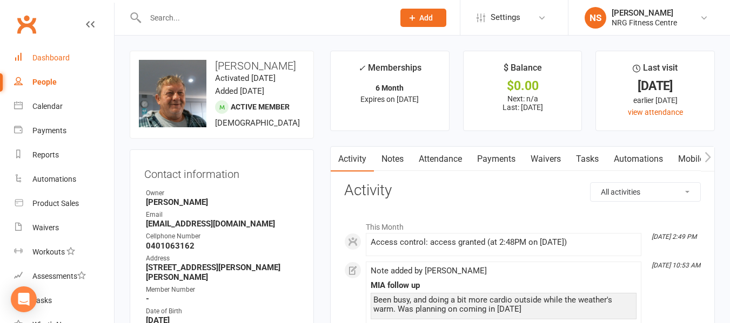
click at [61, 63] on link "Dashboard" at bounding box center [64, 58] width 100 height 24
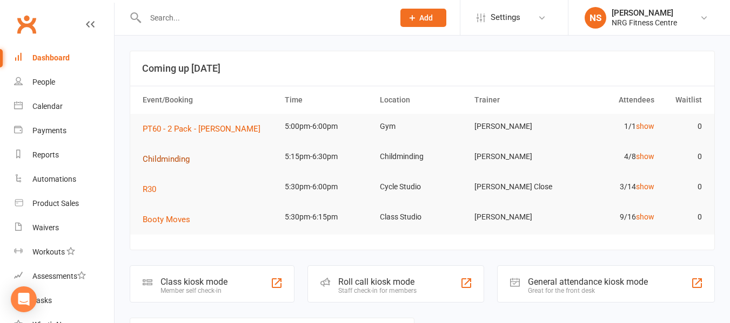
drag, startPoint x: 170, startPoint y: 161, endPoint x: 164, endPoint y: 163, distance: 6.3
click at [164, 163] on span "Childminding" at bounding box center [166, 159] width 47 height 10
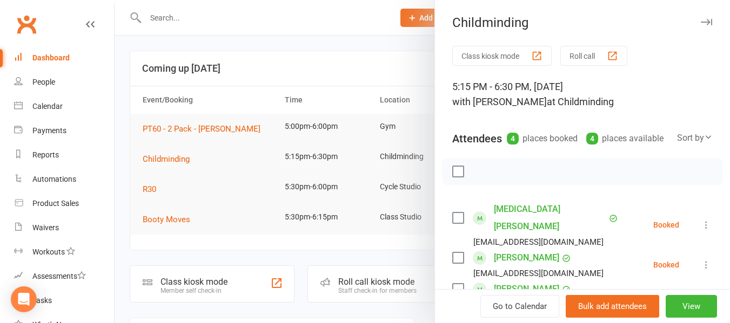
click at [521, 255] on link "[PERSON_NAME]" at bounding box center [526, 258] width 65 height 17
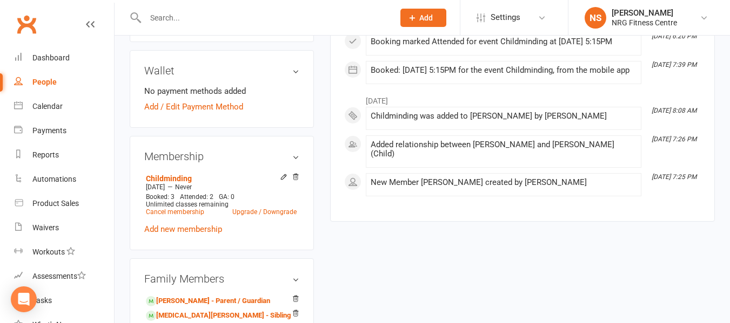
scroll to position [324, 0]
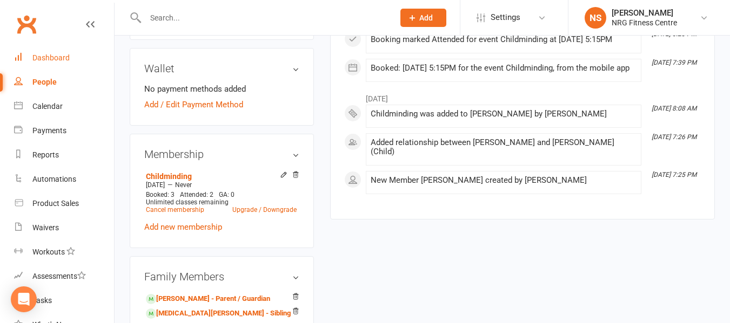
click at [52, 50] on link "Dashboard" at bounding box center [64, 58] width 100 height 24
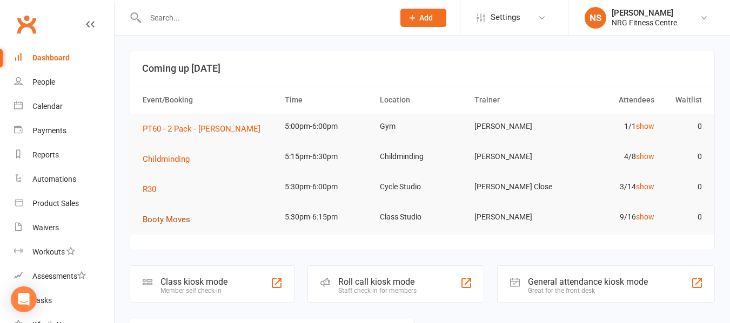
click at [180, 218] on span "Booty Moves" at bounding box center [167, 220] width 48 height 10
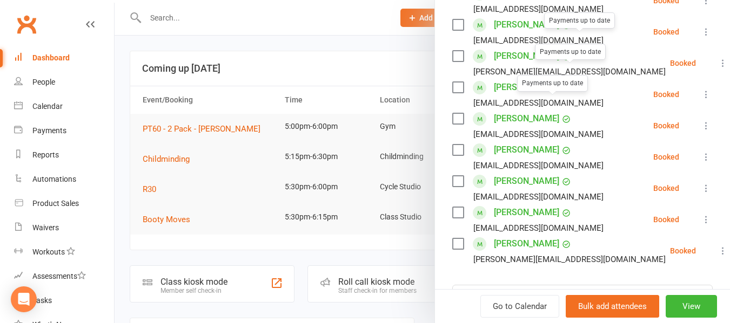
scroll to position [270, 0]
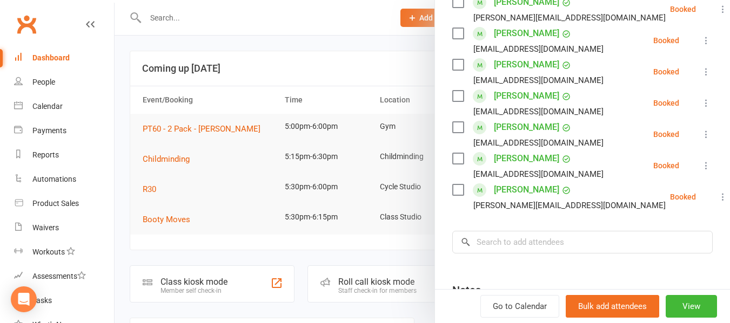
click at [452, 195] on label at bounding box center [457, 190] width 11 height 11
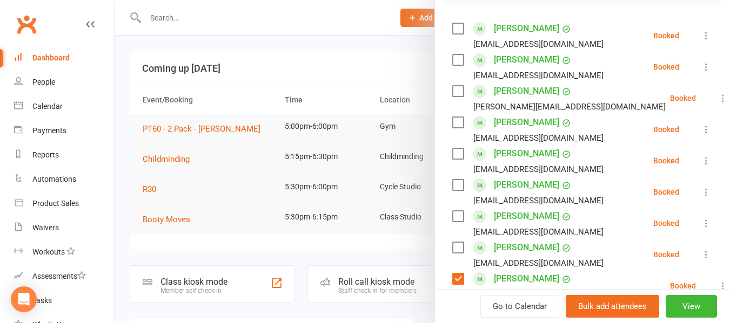
scroll to position [162, 0]
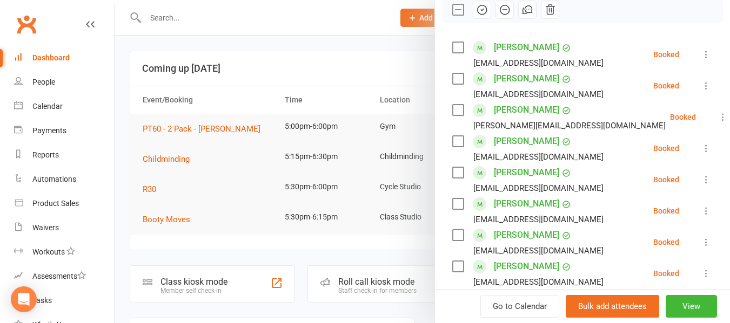
click at [458, 210] on label at bounding box center [457, 204] width 11 height 11
click at [455, 52] on div "[PERSON_NAME] [EMAIL_ADDRESS][DOMAIN_NAME]" at bounding box center [530, 54] width 156 height 31
click at [452, 53] on label at bounding box center [457, 47] width 11 height 11
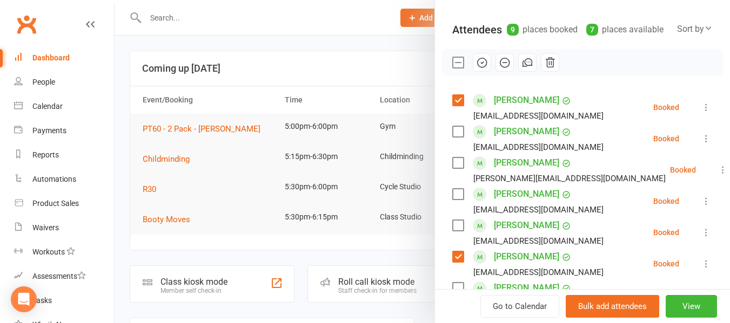
scroll to position [108, 0]
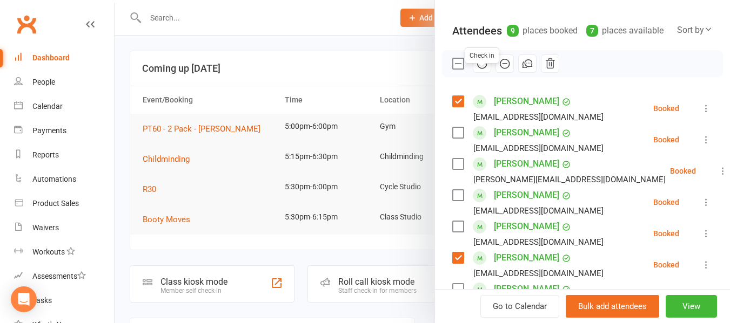
click at [476, 70] on icon "button" at bounding box center [482, 64] width 12 height 12
click at [151, 191] on div at bounding box center [421, 161] width 615 height 323
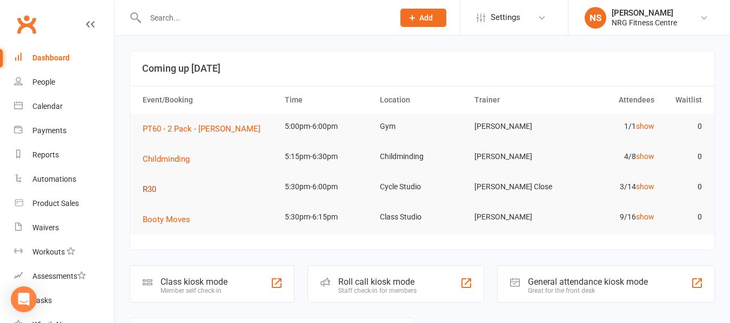
click at [152, 191] on span "R30" at bounding box center [150, 190] width 14 height 10
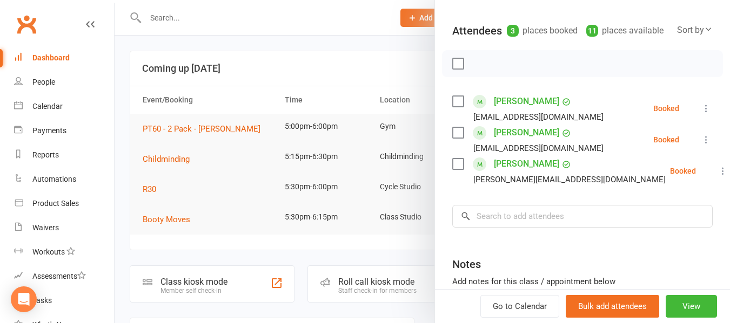
click at [452, 107] on label at bounding box center [457, 101] width 11 height 11
click at [473, 73] on button "button" at bounding box center [482, 64] width 18 height 18
